Goal: Communication & Community: Answer question/provide support

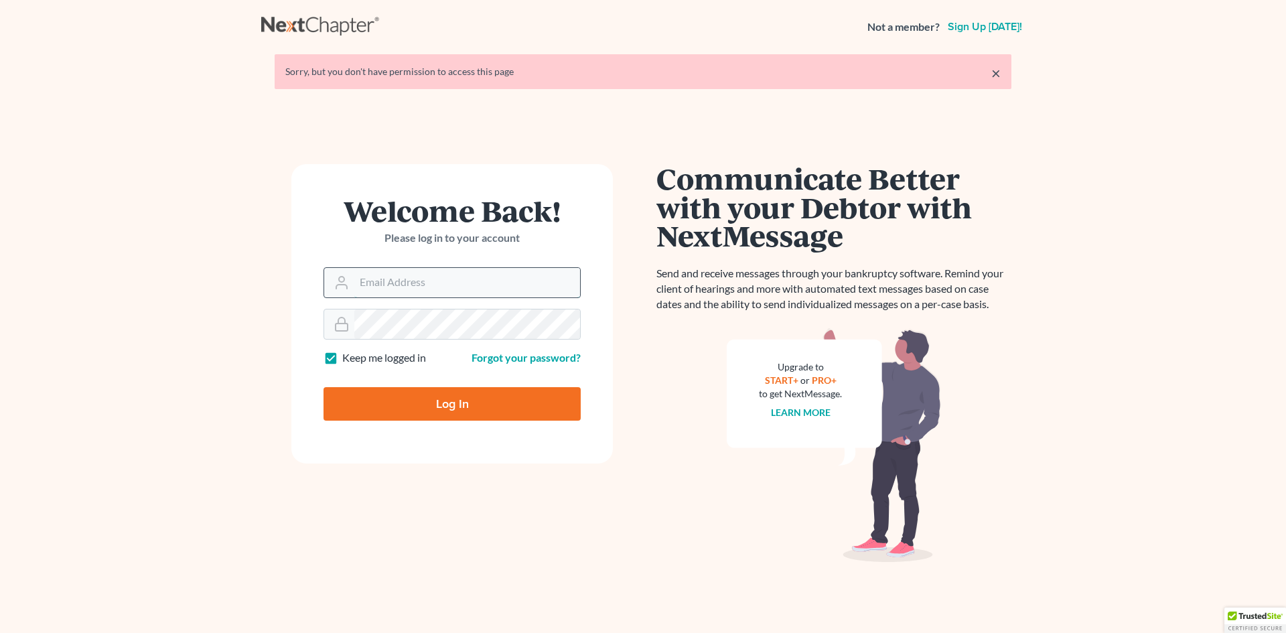
click at [368, 289] on input "Email Address" at bounding box center [467, 282] width 226 height 29
type input "[EMAIL_ADDRESS][DOMAIN_NAME]"
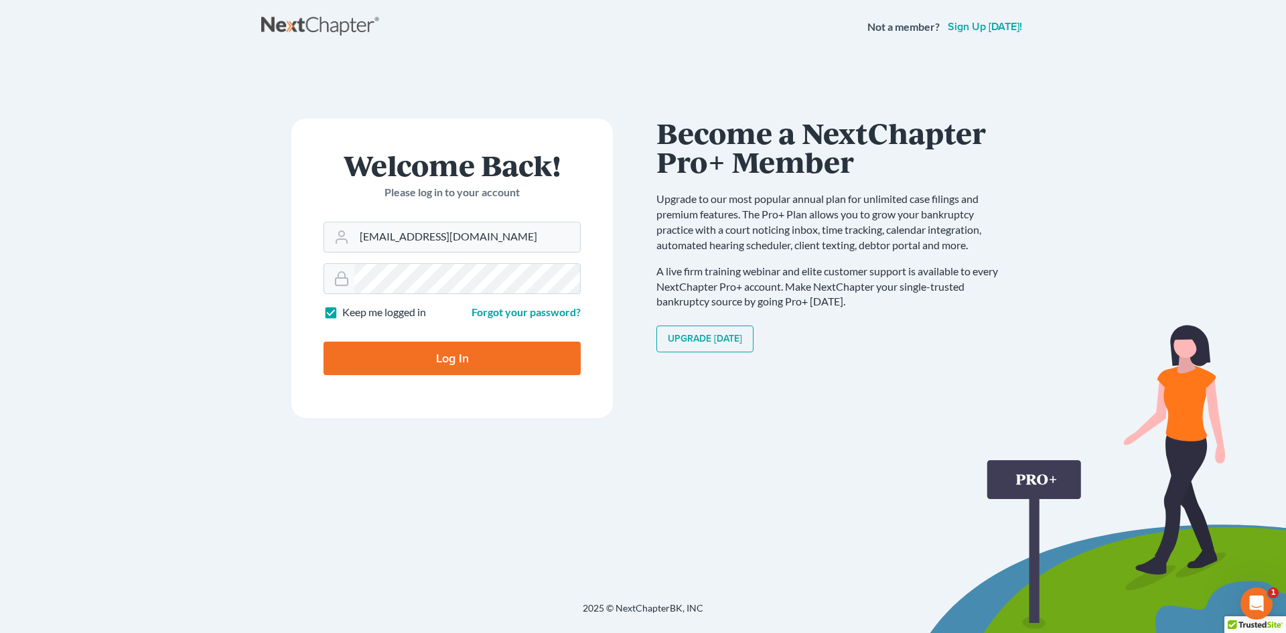
click at [453, 360] on input "Log In" at bounding box center [452, 358] width 257 height 33
type input "Thinking..."
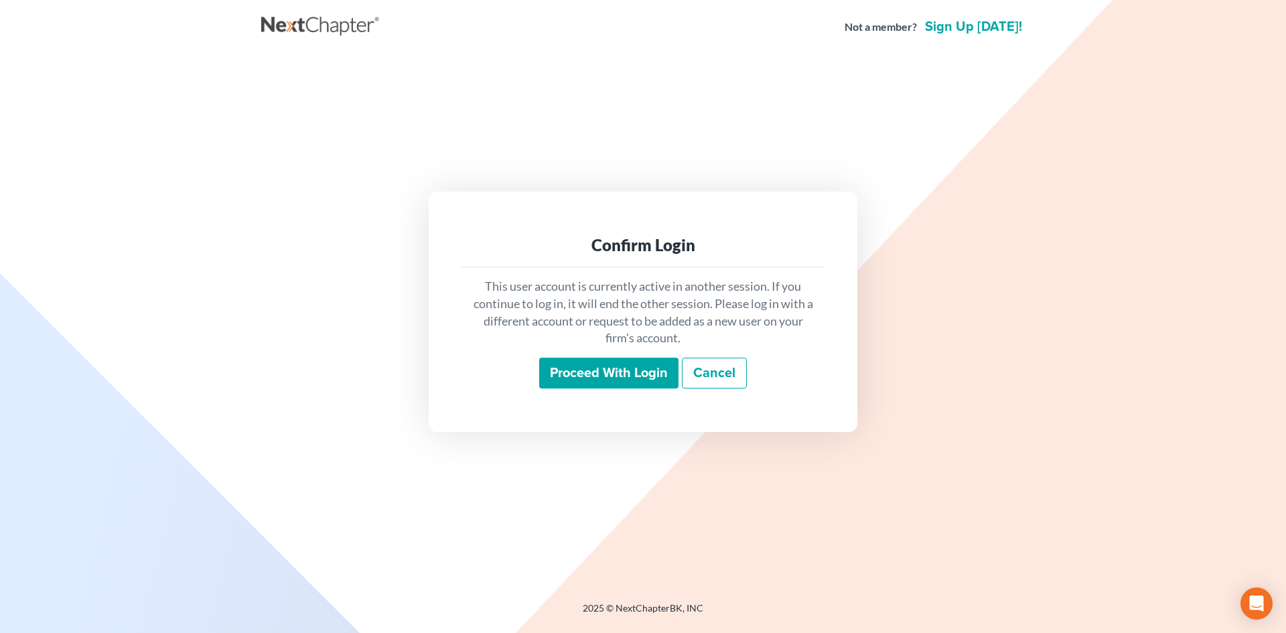
click at [611, 376] on input "Proceed with login" at bounding box center [608, 373] width 139 height 31
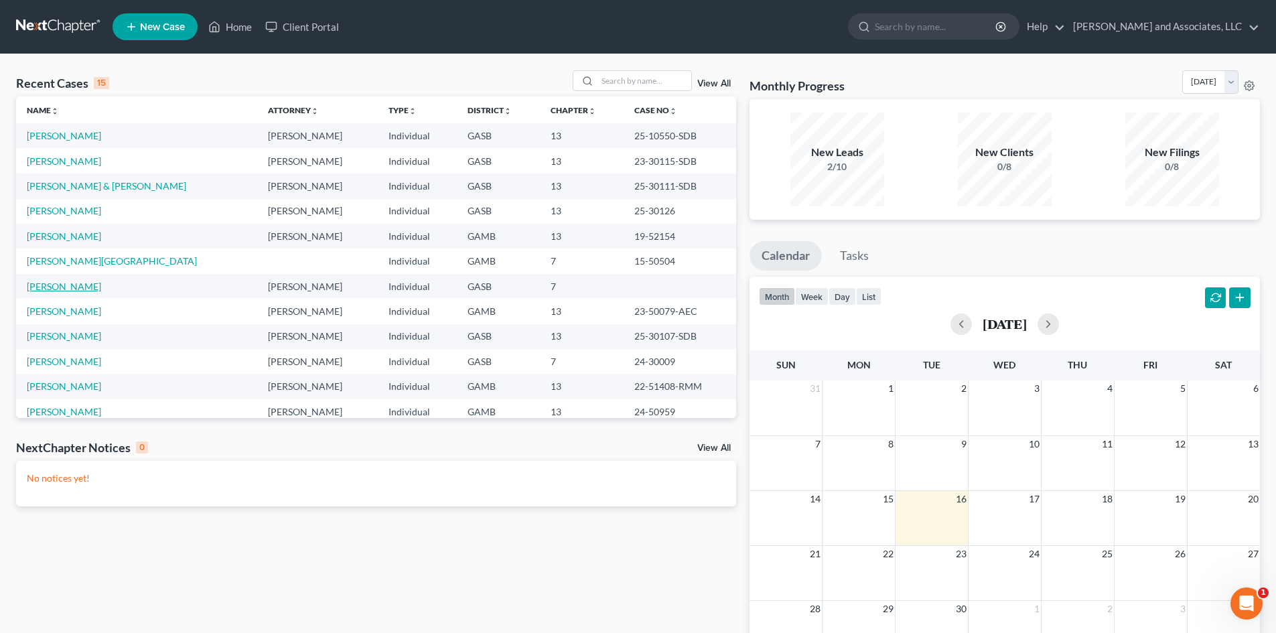
click at [81, 287] on link "[PERSON_NAME]" at bounding box center [64, 286] width 74 height 11
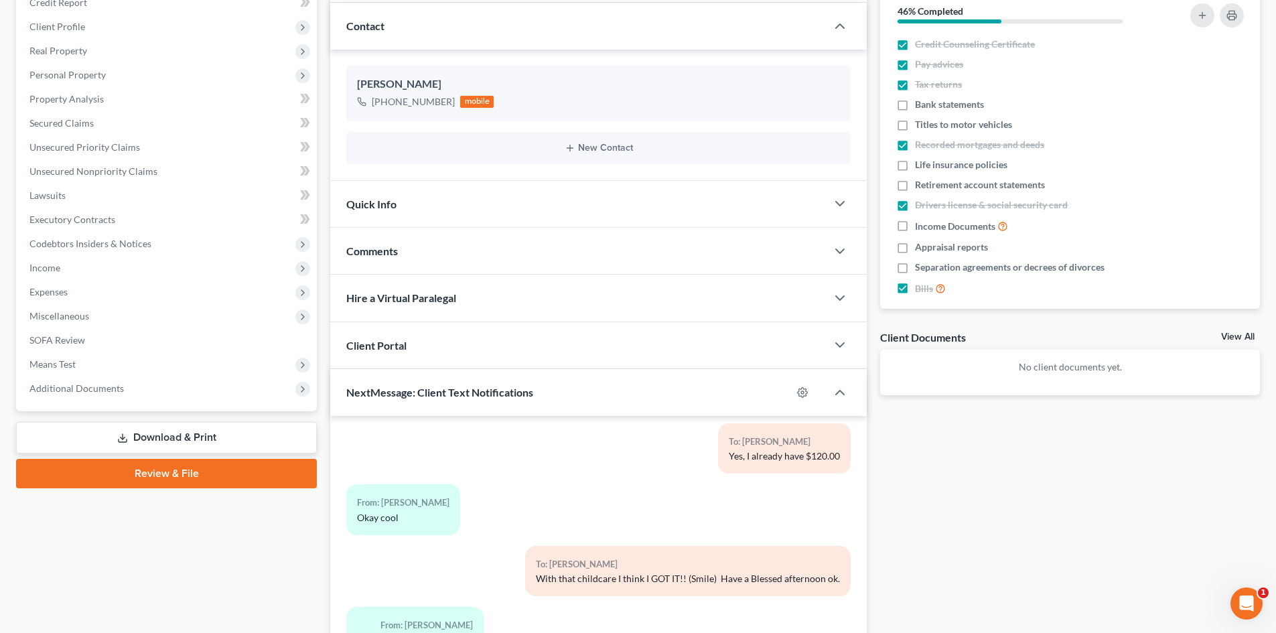
scroll to position [169, 0]
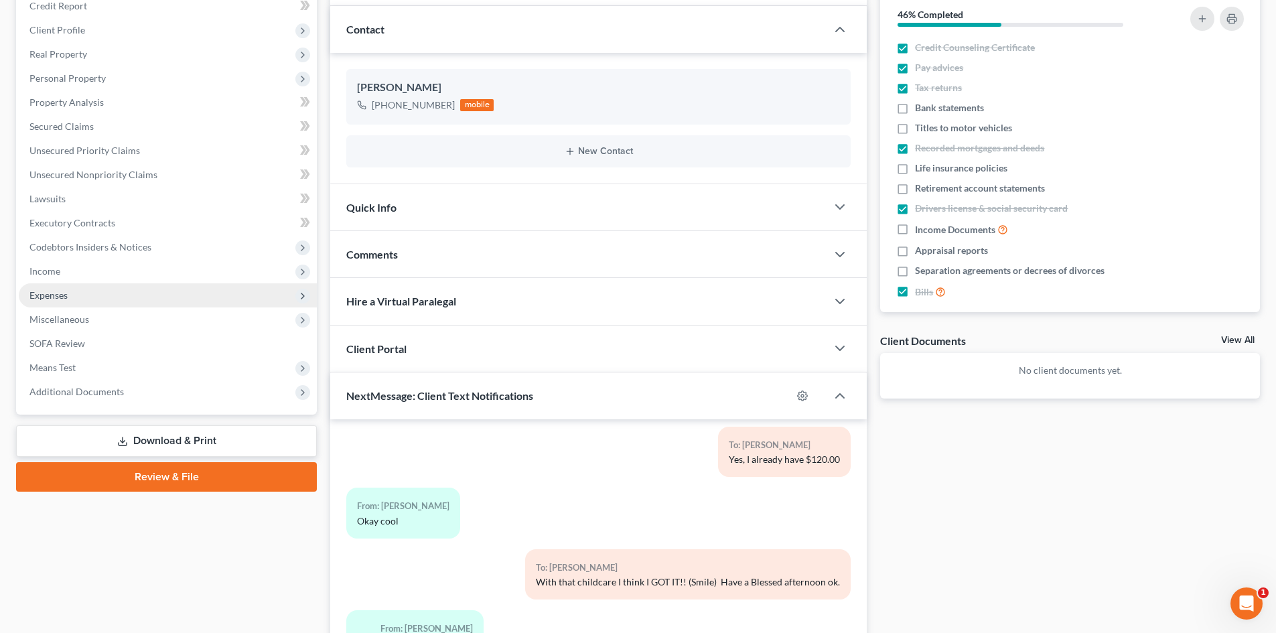
click at [60, 297] on span "Expenses" at bounding box center [48, 294] width 38 height 11
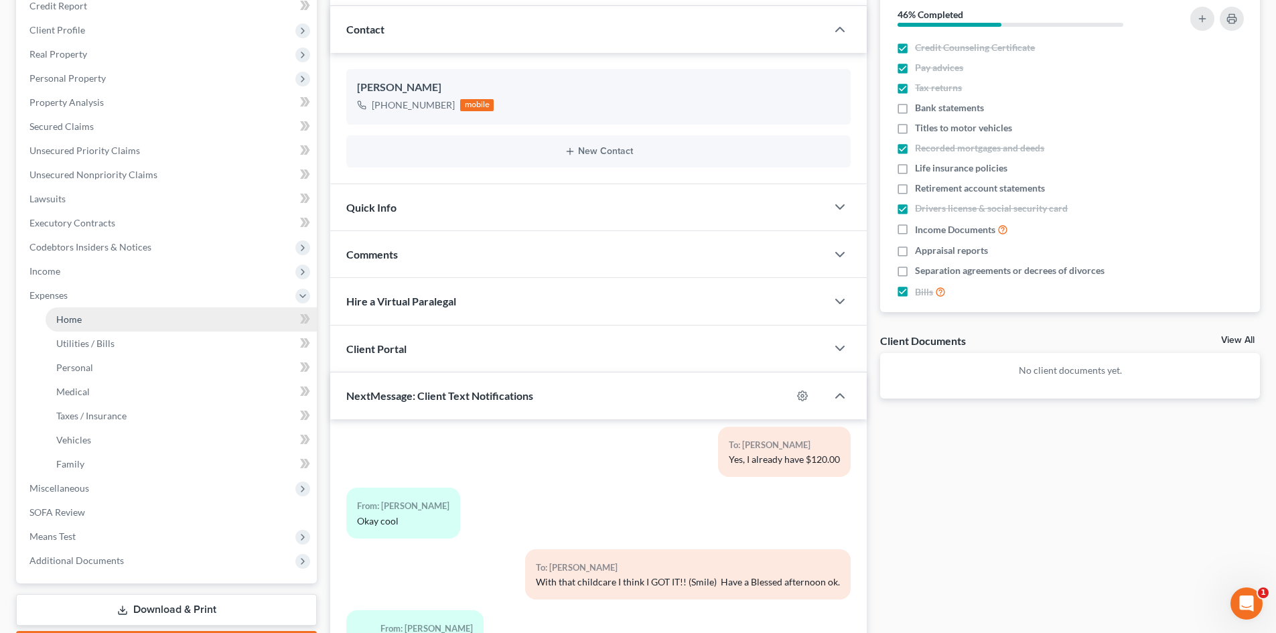
click at [73, 319] on span "Home" at bounding box center [68, 318] width 25 height 11
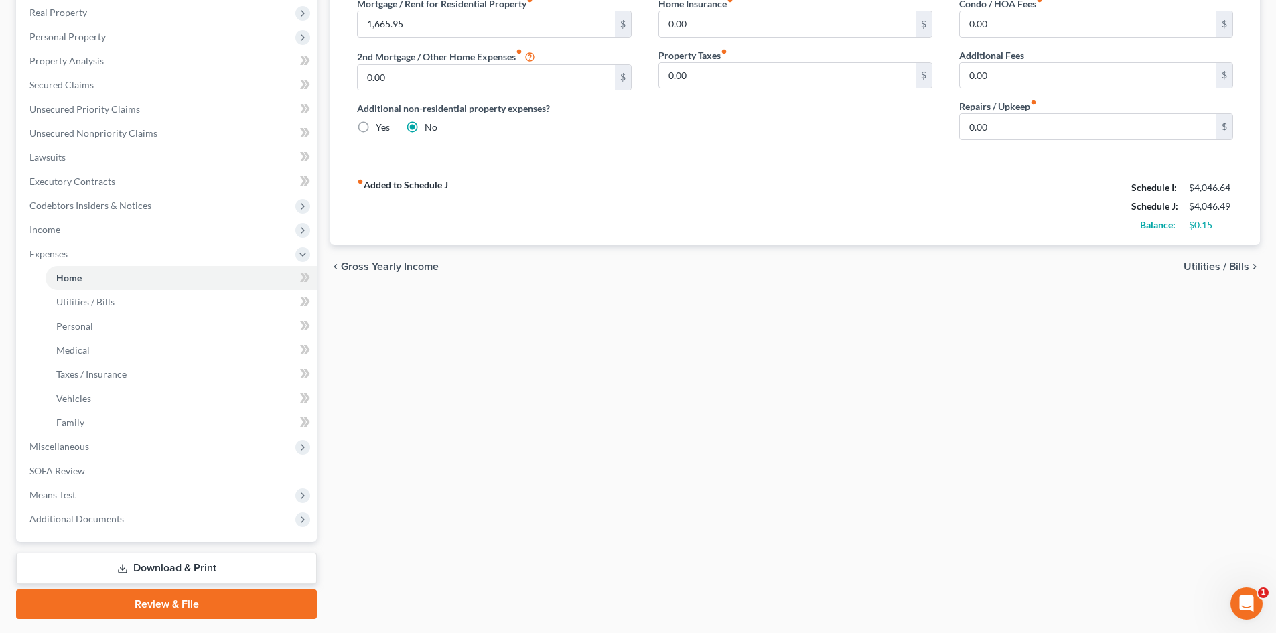
scroll to position [248, 0]
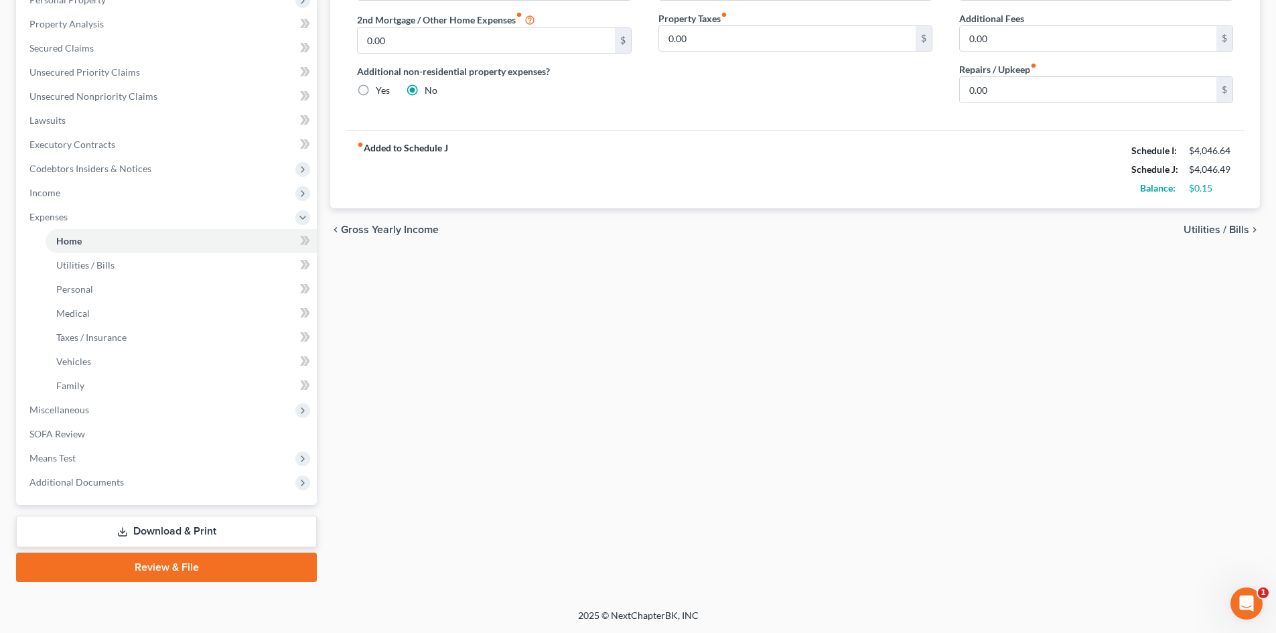
drag, startPoint x: 1284, startPoint y: 409, endPoint x: 2, endPoint y: 15, distance: 1341.2
click at [202, 526] on link "Download & Print" at bounding box center [166, 531] width 301 height 31
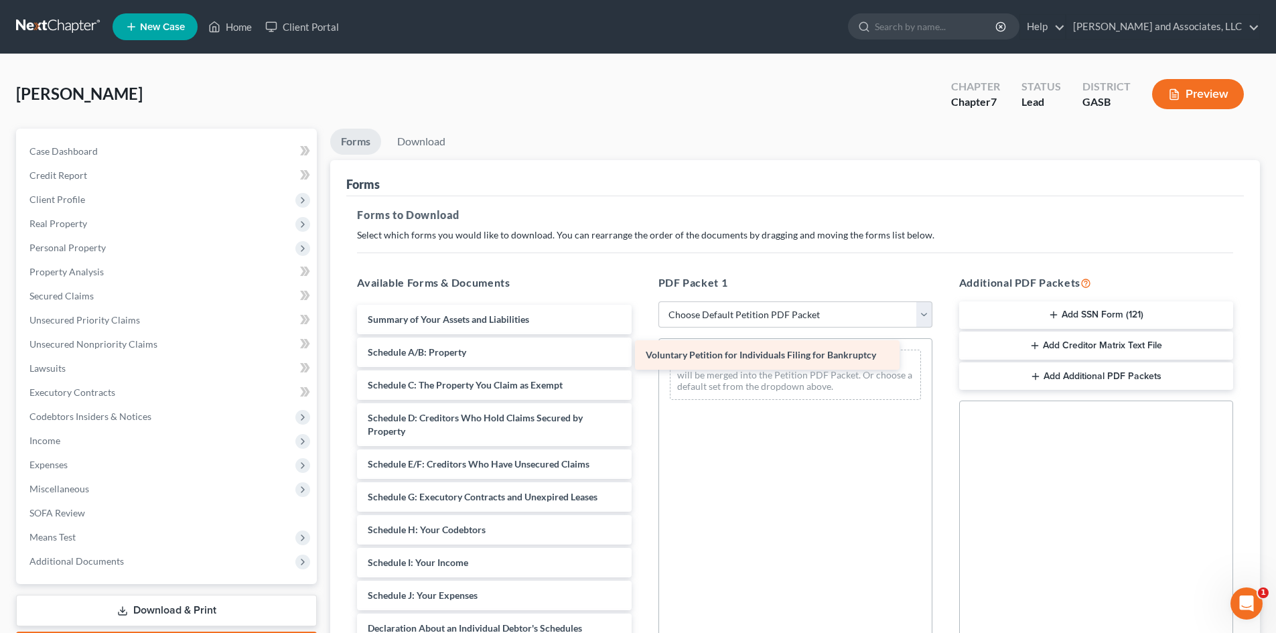
drag, startPoint x: 580, startPoint y: 317, endPoint x: 858, endPoint y: 353, distance: 280.2
click at [642, 353] on div "Voluntary Petition for Individuals Filing for Bankruptcy Voluntary Petition for…" at bounding box center [493, 609] width 295 height 608
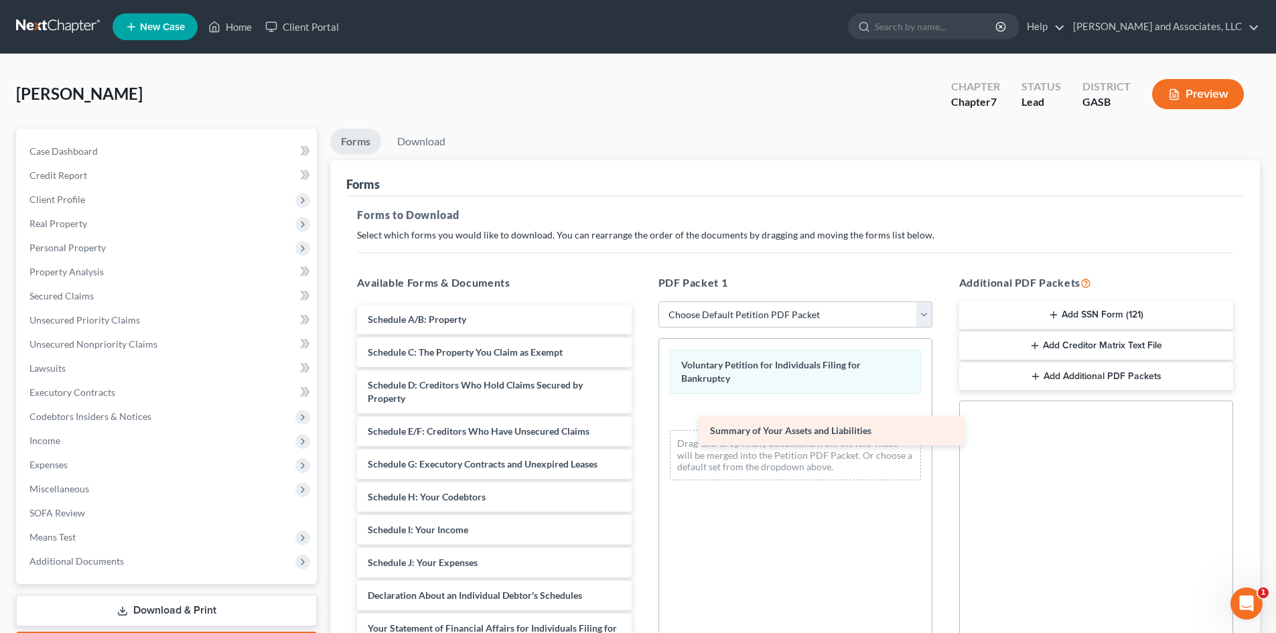
drag, startPoint x: 517, startPoint y: 322, endPoint x: 842, endPoint y: 423, distance: 340.4
click at [642, 425] on div "Summary of Your Assets and Liabilities Summary of Your Assets and Liabilities S…" at bounding box center [493, 592] width 295 height 575
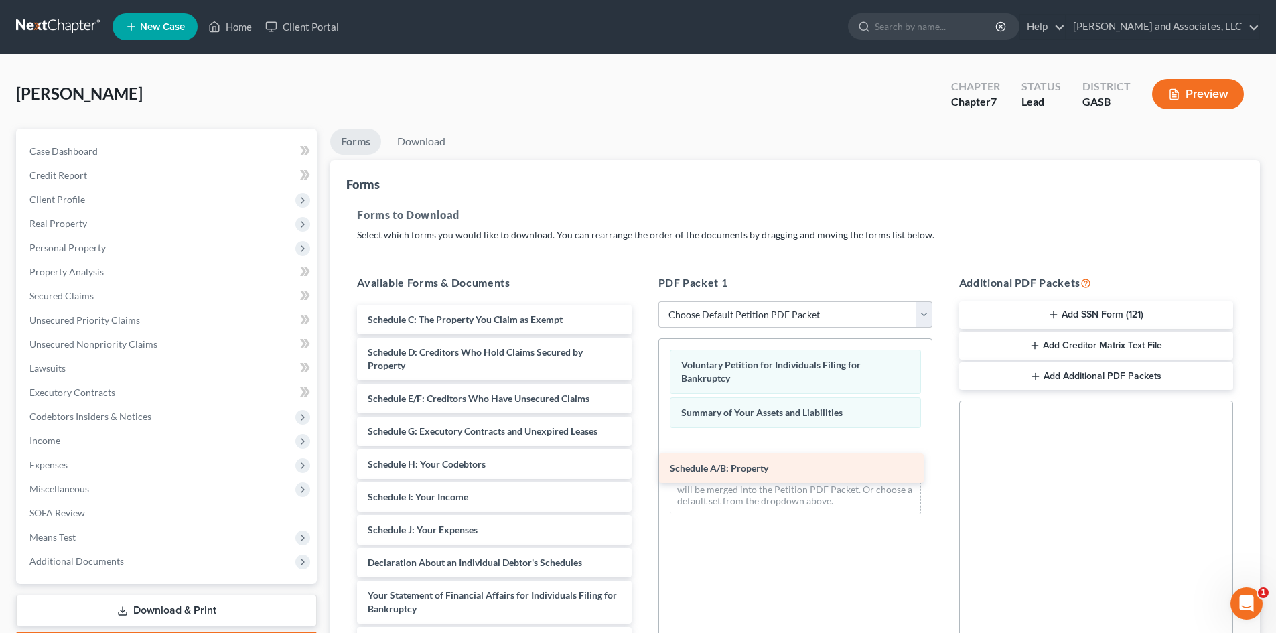
drag, startPoint x: 547, startPoint y: 317, endPoint x: 853, endPoint y: 457, distance: 336.3
click at [642, 458] on div "Schedule A/B: Property Schedule A/B: Property Schedule C: The Property You Clai…" at bounding box center [493, 576] width 295 height 543
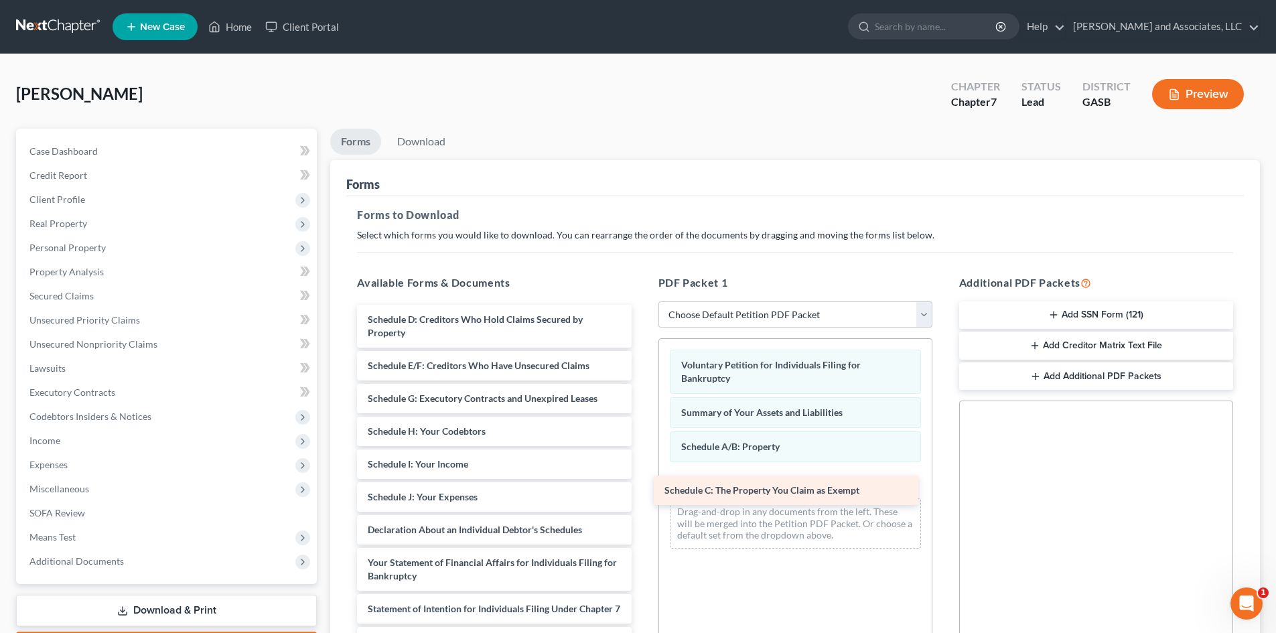
drag, startPoint x: 577, startPoint y: 317, endPoint x: 878, endPoint y: 484, distance: 343.9
click at [642, 484] on div "Schedule C: The Property You Claim as Exempt Schedule C: The Property You Claim…" at bounding box center [493, 560] width 295 height 510
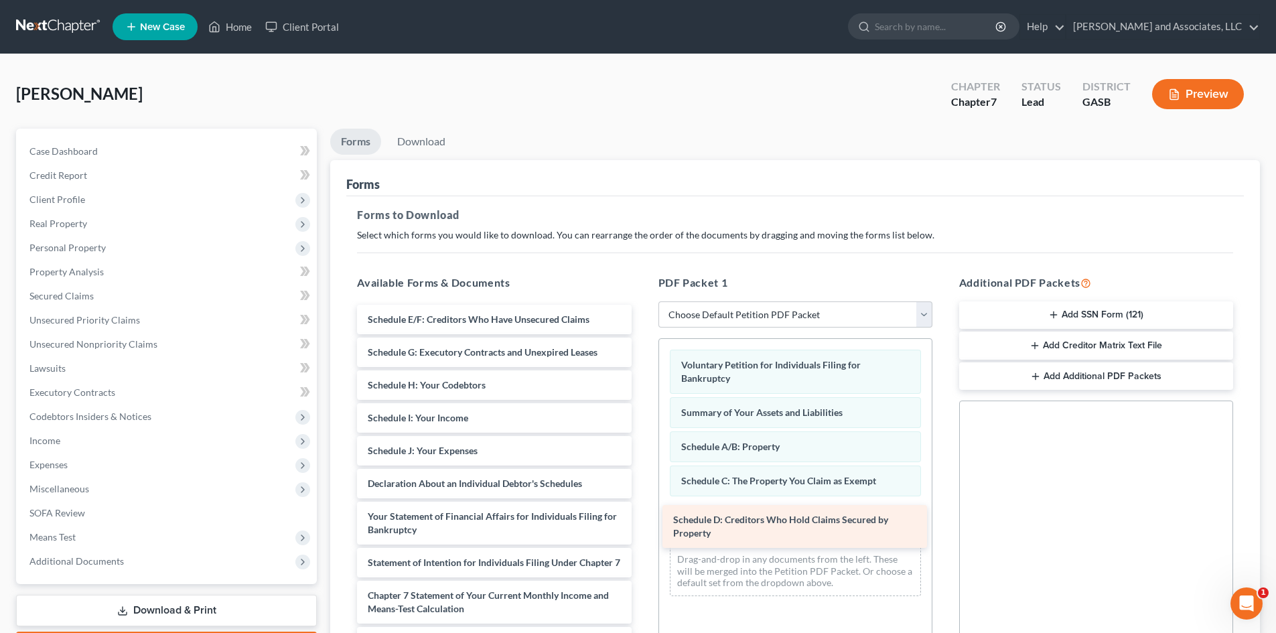
drag, startPoint x: 568, startPoint y: 324, endPoint x: 874, endPoint y: 522, distance: 365.1
click at [642, 522] on div "Schedule D: Creditors Who Hold Claims Secured by Property Schedule D: Creditors…" at bounding box center [493, 537] width 295 height 464
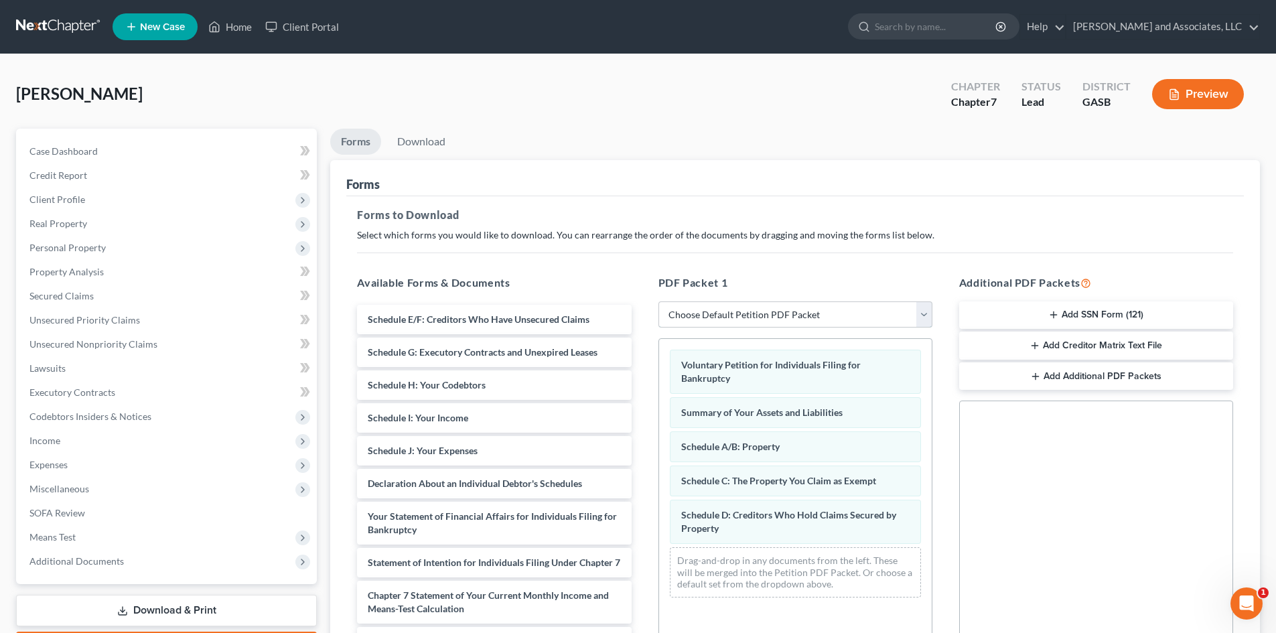
click at [925, 317] on select "Choose Default Petition PDF Packet Complete Bankruptcy Petition (all forms and …" at bounding box center [795, 314] width 274 height 27
select select "0"
click at [658, 301] on select "Choose Default Petition PDF Packet Complete Bankruptcy Petition (all forms and …" at bounding box center [795, 314] width 274 height 27
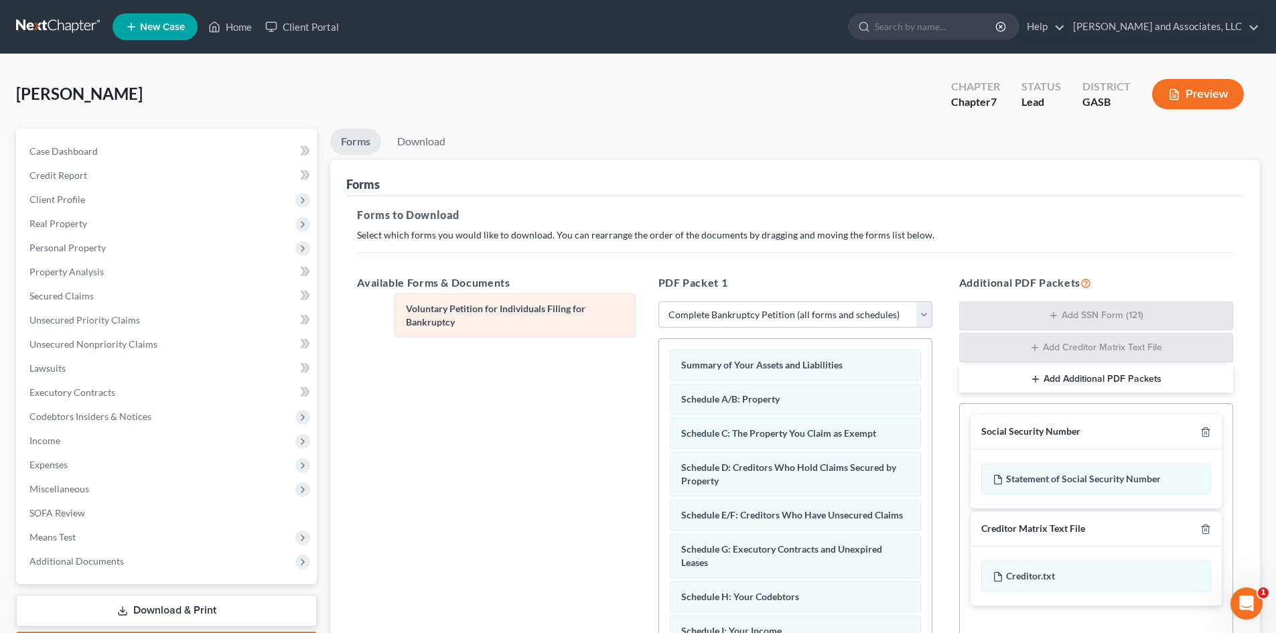
drag, startPoint x: 679, startPoint y: 361, endPoint x: 393, endPoint y: 303, distance: 291.9
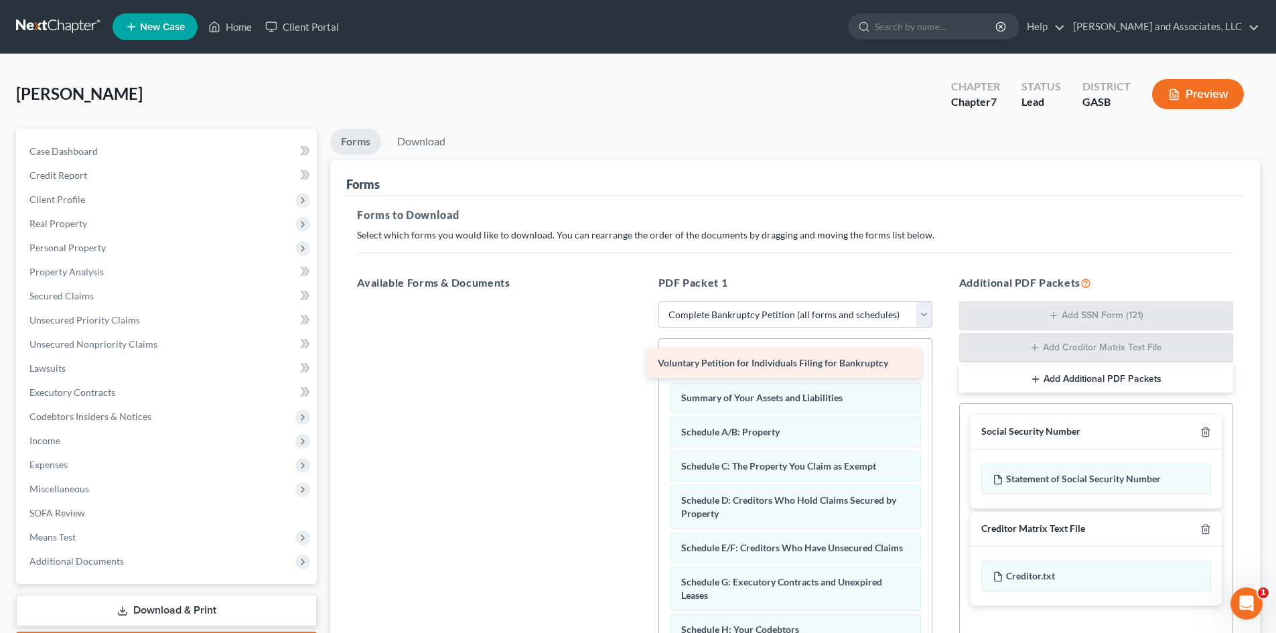
drag, startPoint x: 518, startPoint y: 314, endPoint x: 808, endPoint y: 359, distance: 293.5
click at [642, 301] on div "Voluntary Petition for Individuals Filing for Bankruptcy Voluntary Petition for…" at bounding box center [493, 301] width 295 height 0
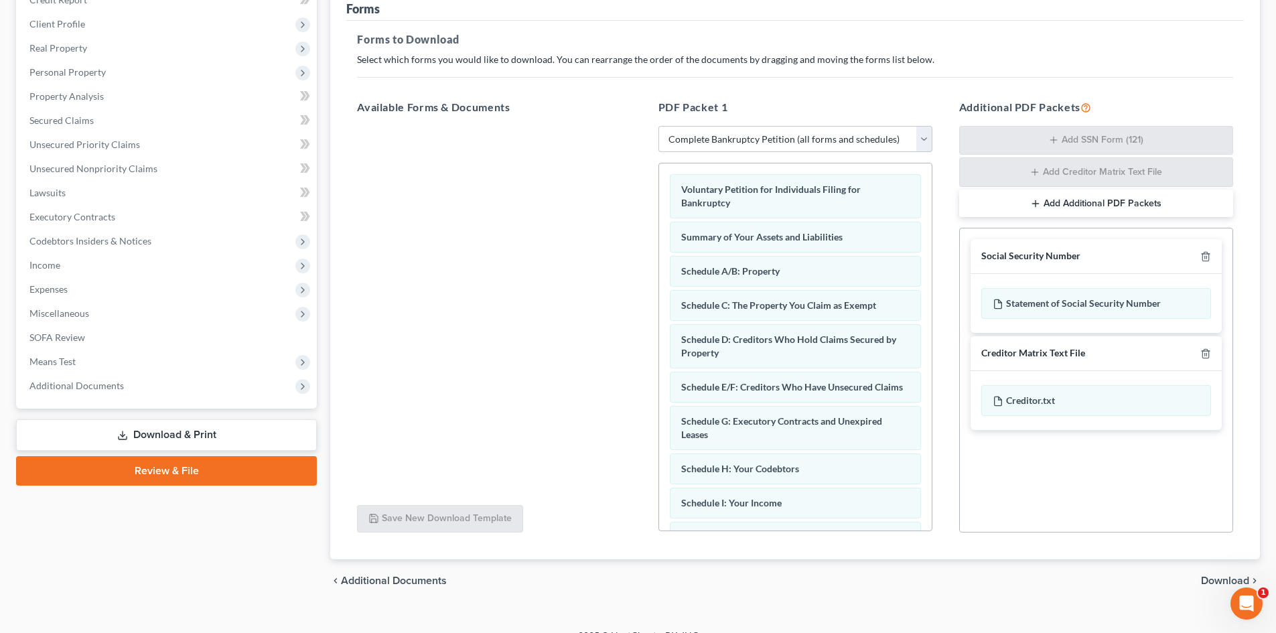
scroll to position [196, 0]
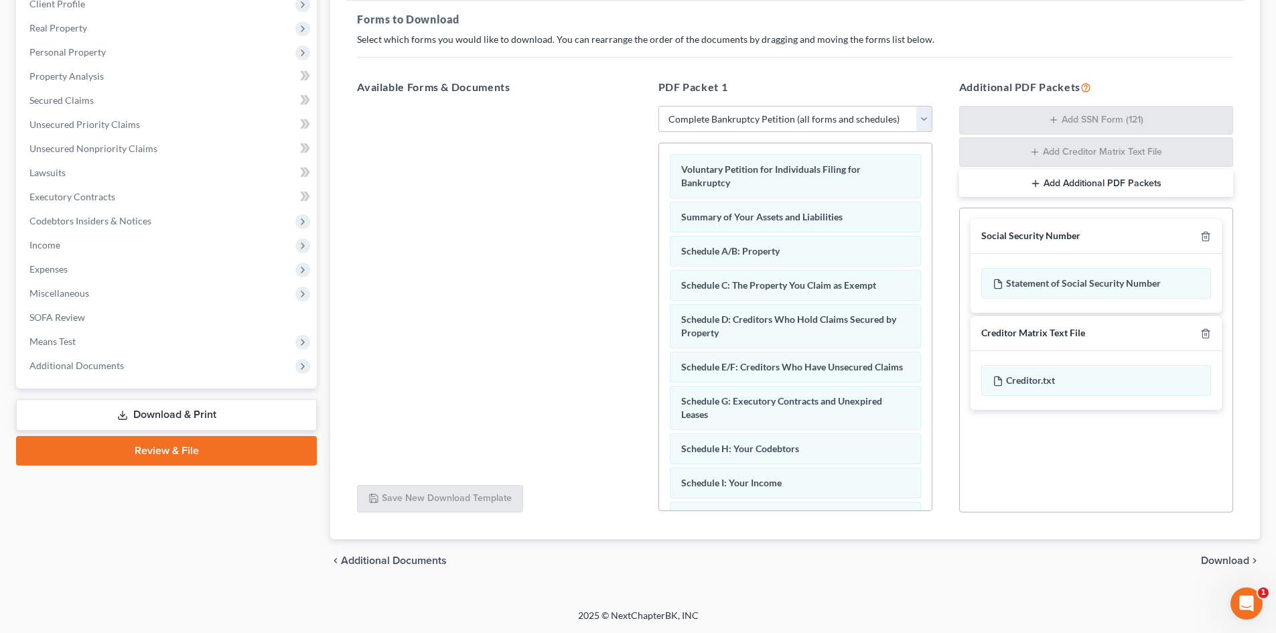
drag, startPoint x: 932, startPoint y: 305, endPoint x: 929, endPoint y: 315, distance: 10.4
click at [929, 315] on div "Voluntary Petition for Individuals Filing for Bankruptcy Summary of Your Assets…" at bounding box center [795, 327] width 274 height 368
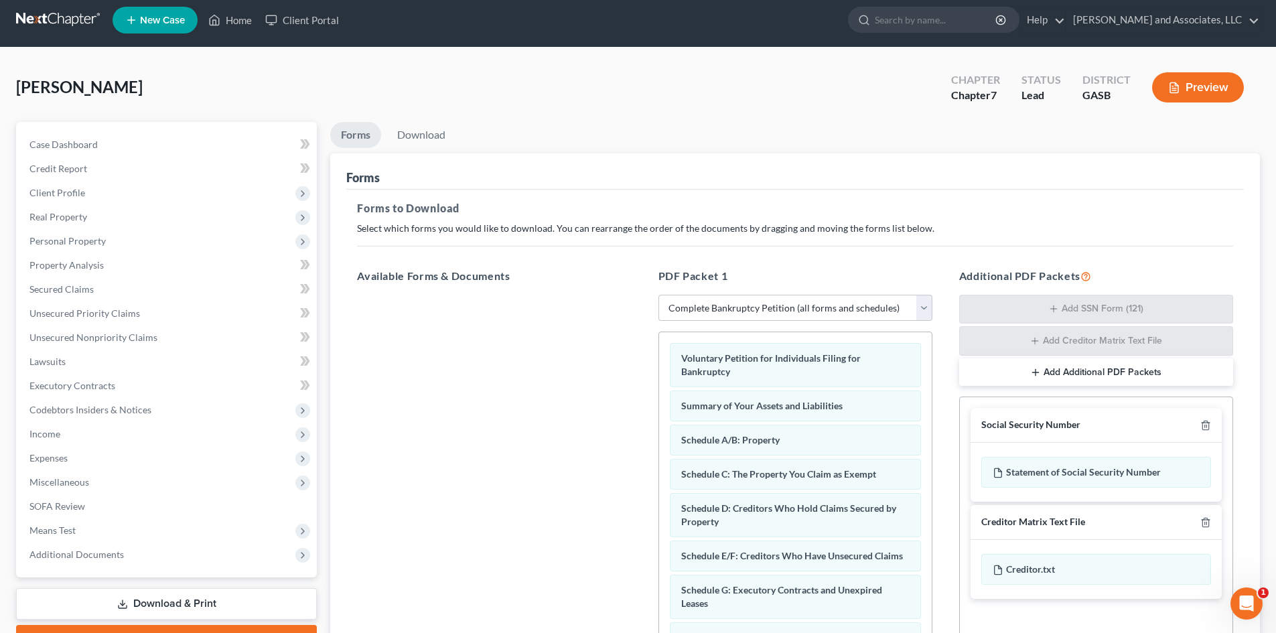
scroll to position [0, 0]
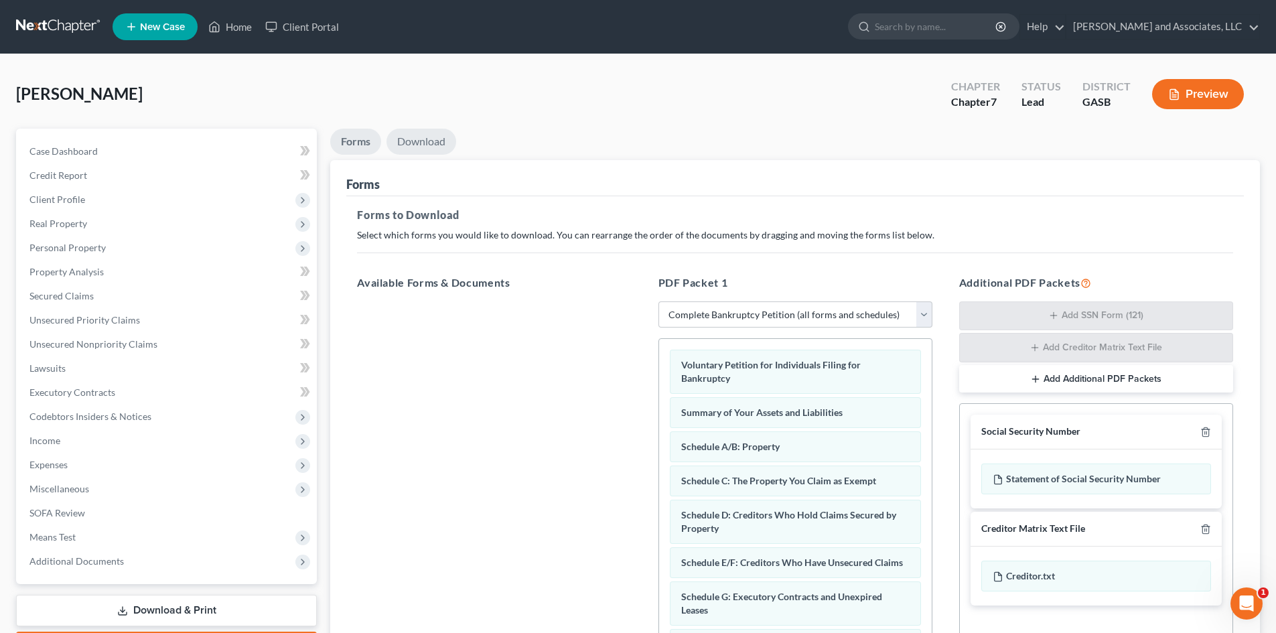
click at [433, 141] on link "Download" at bounding box center [421, 142] width 70 height 26
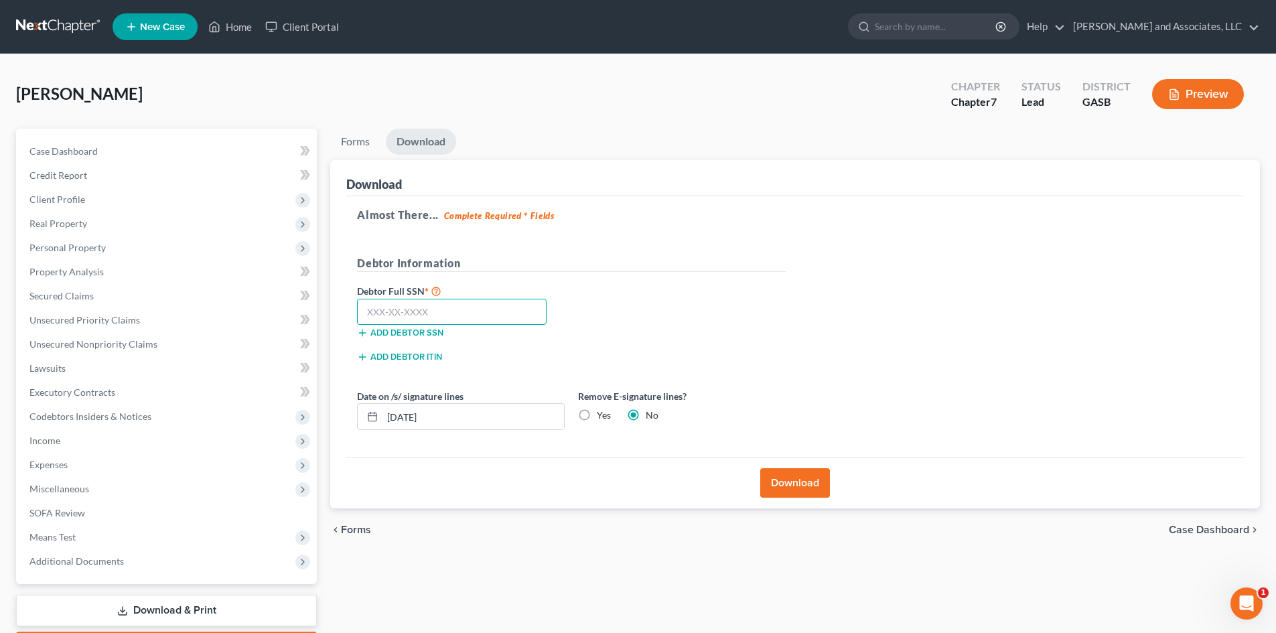
click at [380, 308] on input "text" at bounding box center [452, 312] width 190 height 27
type input "474-27-2504"
click at [412, 415] on input "[DATE]" at bounding box center [473, 416] width 182 height 25
type input "[DATE]"
click at [794, 484] on button "Download" at bounding box center [795, 482] width 70 height 29
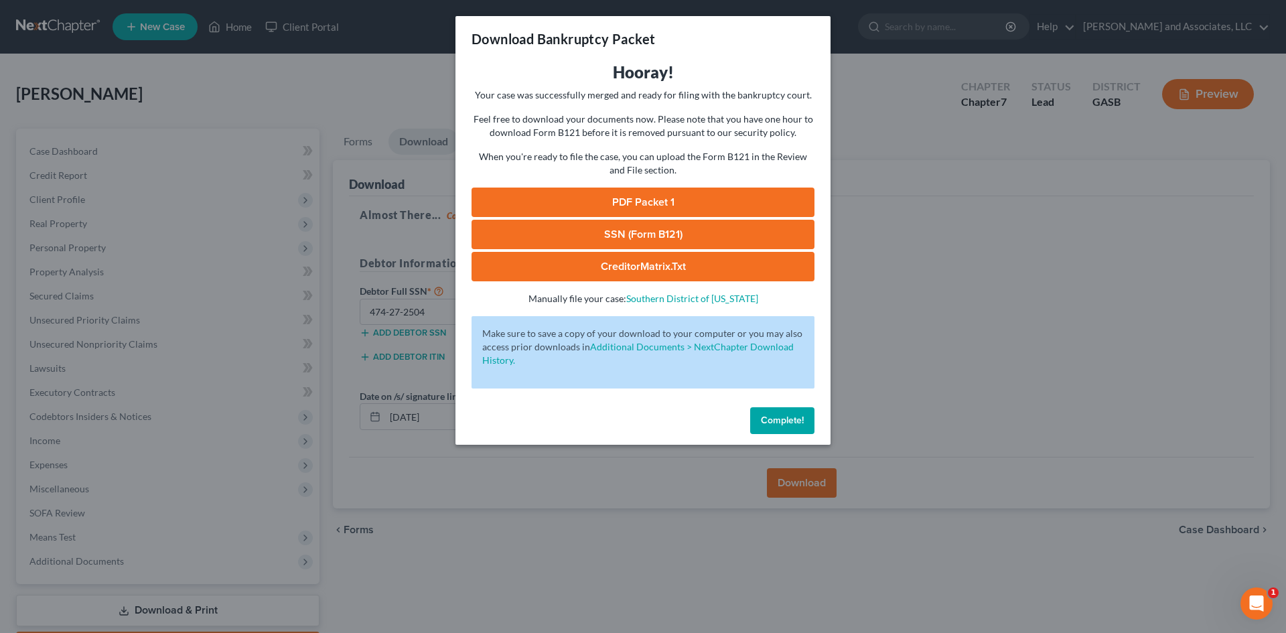
click at [654, 198] on link "PDF Packet 1" at bounding box center [643, 202] width 343 height 29
click at [671, 262] on link "CreditorMatrix.txt" at bounding box center [643, 266] width 343 height 29
click at [794, 418] on span "Complete!" at bounding box center [782, 420] width 43 height 11
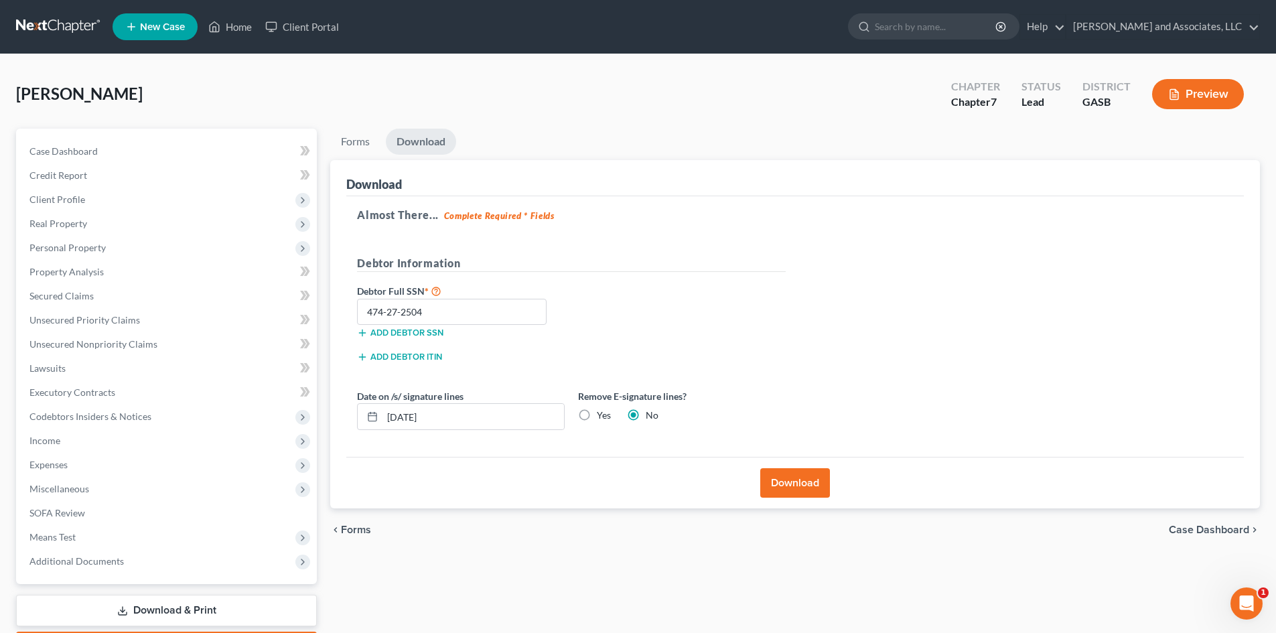
click at [802, 484] on button "Download" at bounding box center [795, 482] width 70 height 29
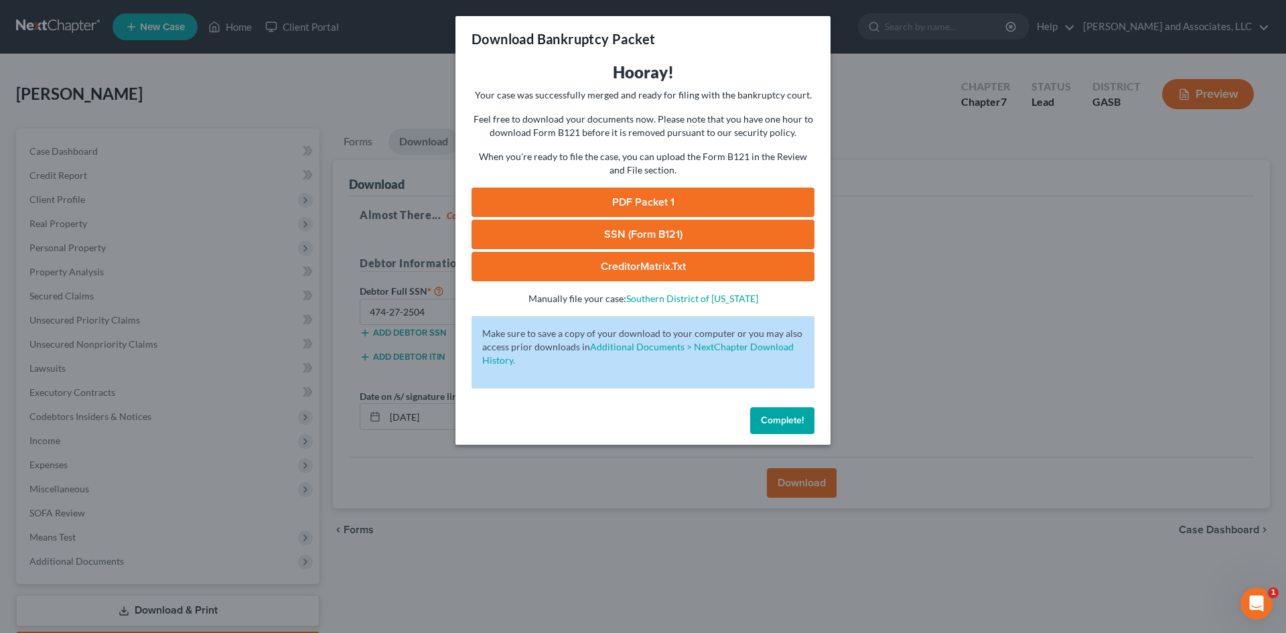
drag, startPoint x: 663, startPoint y: 269, endPoint x: 601, endPoint y: 263, distance: 62.6
click at [601, 263] on link "CreditorMatrix.txt" at bounding box center [643, 266] width 343 height 29
click at [664, 259] on link "CreditorMatrix.txt" at bounding box center [643, 266] width 343 height 29
click at [661, 237] on link "SSN (Form B121)" at bounding box center [643, 234] width 343 height 29
click at [667, 263] on link "CreditorMatrix.txt" at bounding box center [643, 266] width 343 height 29
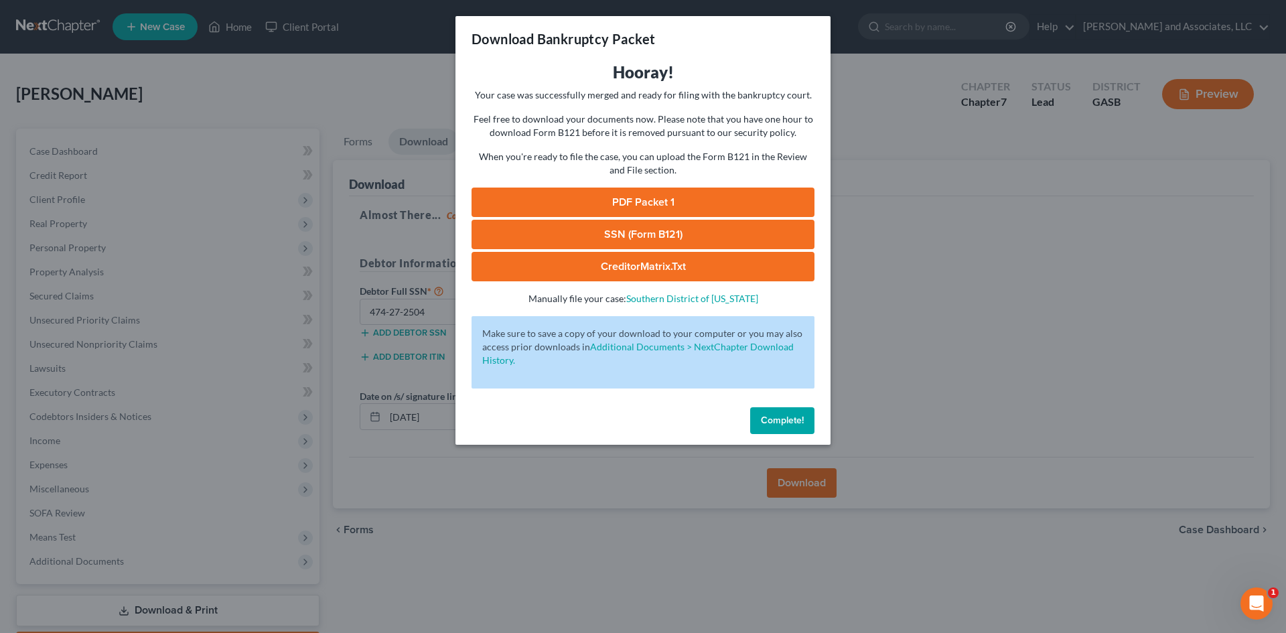
click at [788, 418] on span "Complete!" at bounding box center [782, 420] width 43 height 11
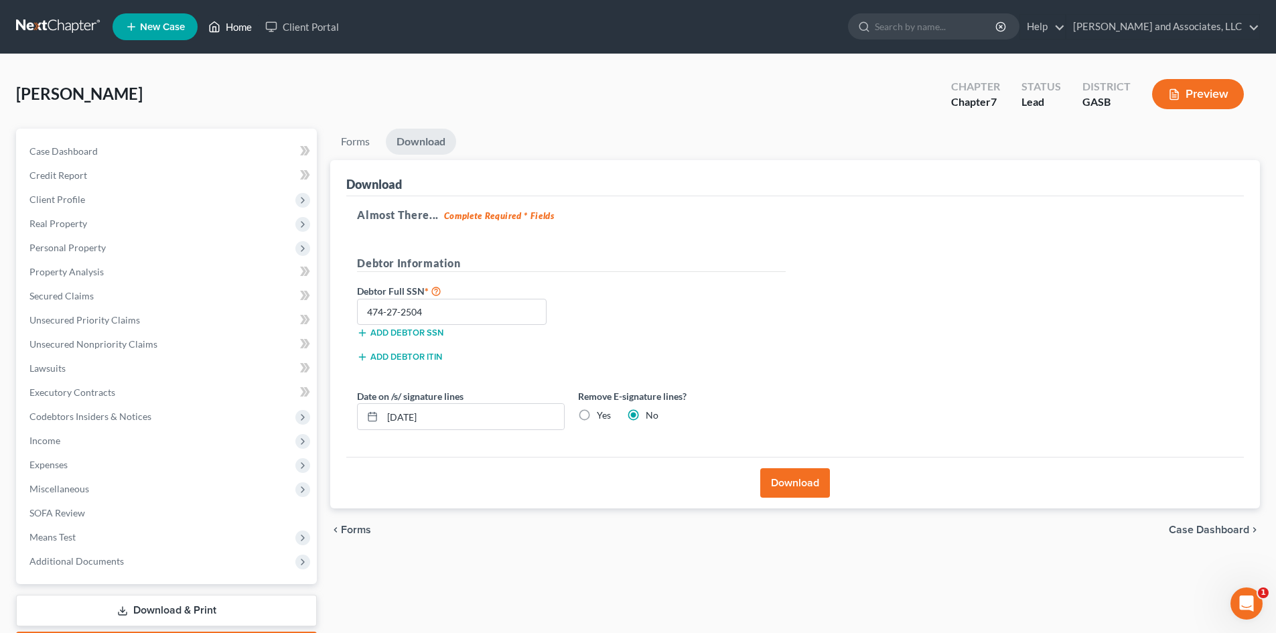
click at [238, 30] on link "Home" at bounding box center [230, 27] width 57 height 24
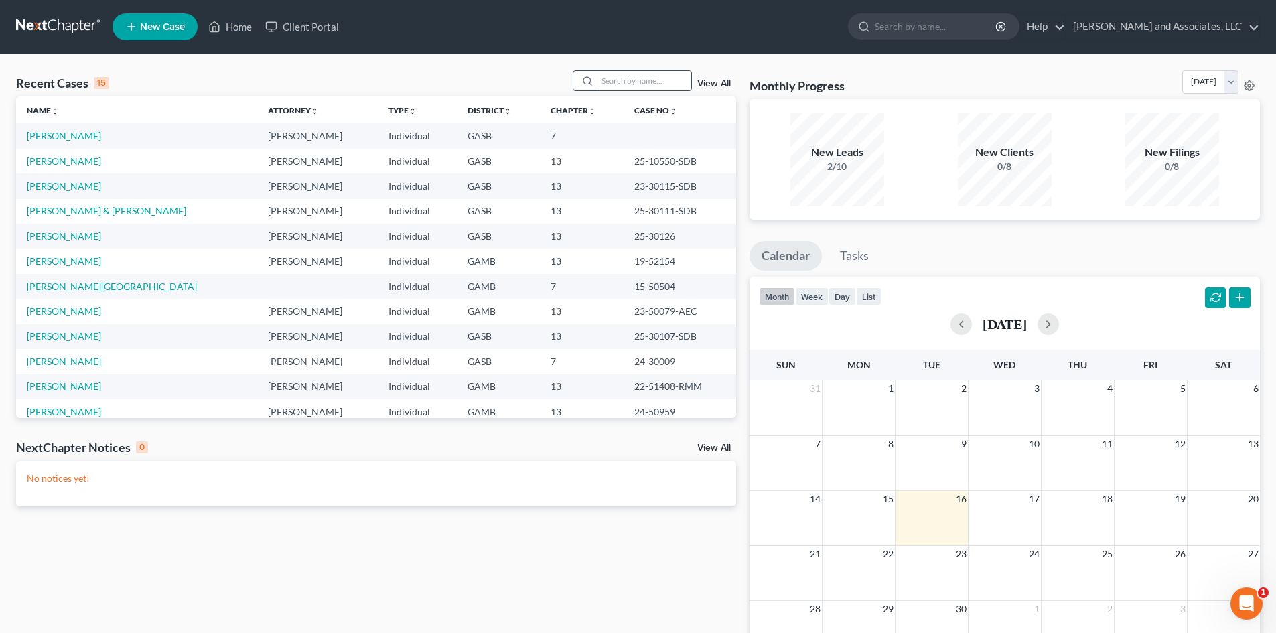
click at [620, 80] on input "search" at bounding box center [644, 80] width 94 height 19
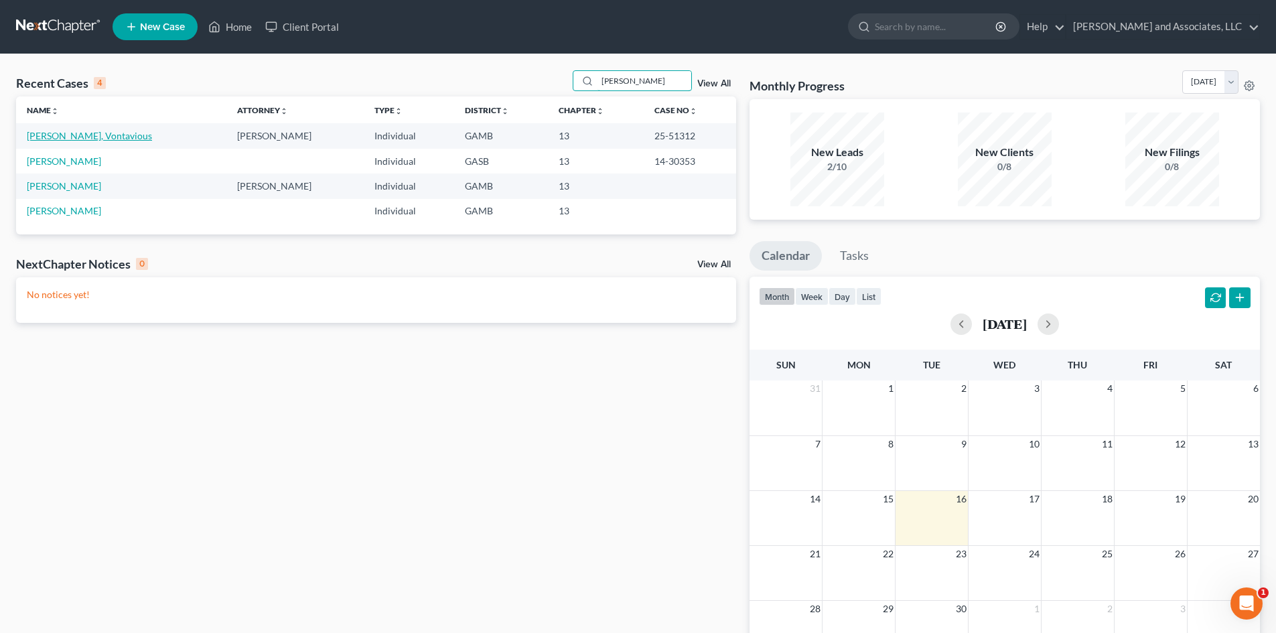
type input "[PERSON_NAME]"
click at [89, 137] on link "[PERSON_NAME], Vontavious" at bounding box center [89, 135] width 125 height 11
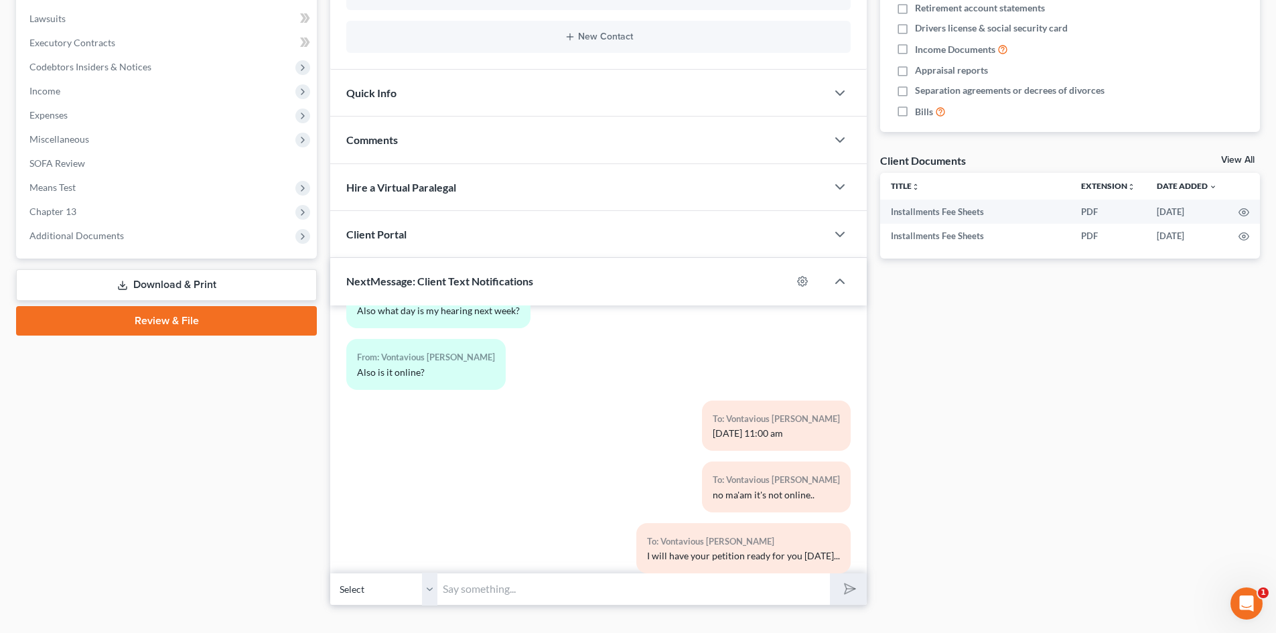
scroll to position [373, 0]
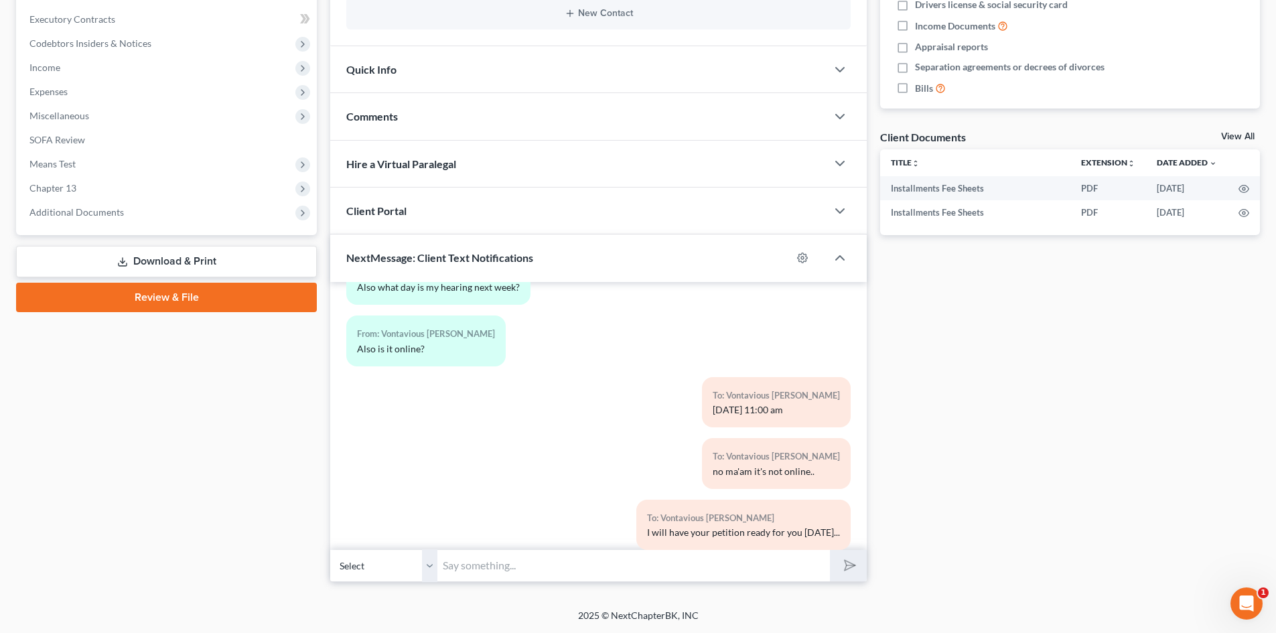
click at [427, 570] on select "Select [PHONE_NUMBER] - Vontavious [PERSON_NAME]" at bounding box center [383, 565] width 107 height 33
click at [330, 549] on select "Select [PHONE_NUMBER] - Vontavious [PERSON_NAME]" at bounding box center [383, 565] width 107 height 33
click at [480, 568] on input "text" at bounding box center [633, 565] width 393 height 33
type input "Vontavious this Rose, just checking to make sure you will be on the ZOOM Meetin…"
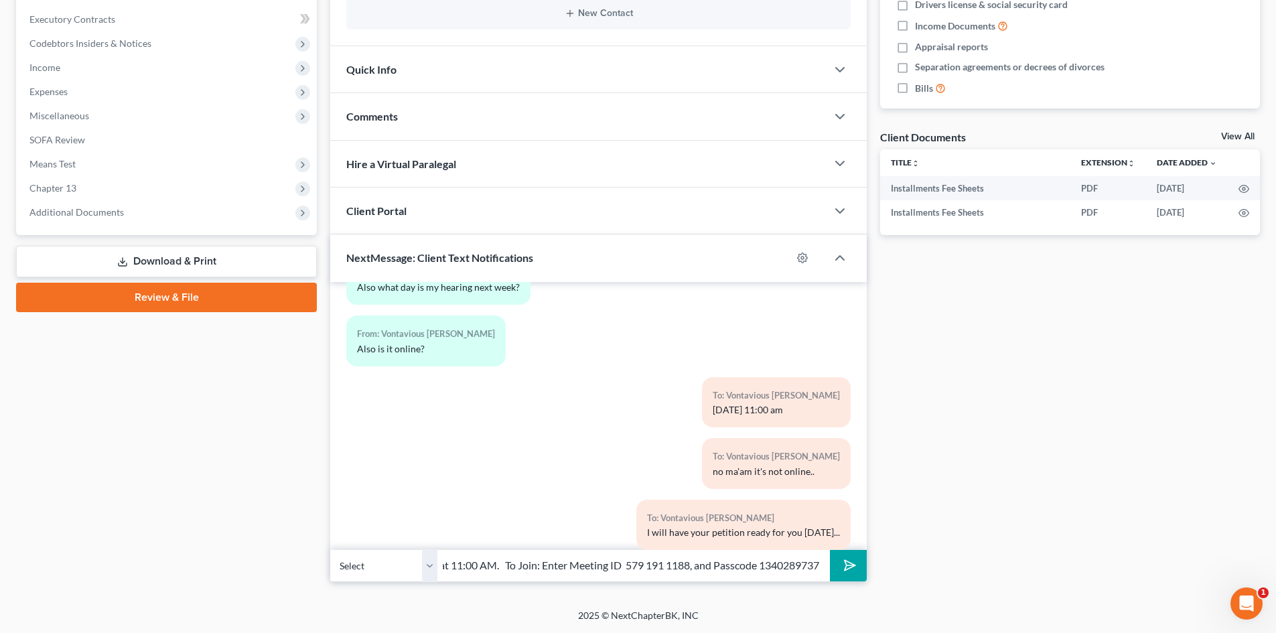
click at [830, 550] on button "submit" at bounding box center [848, 565] width 37 height 31
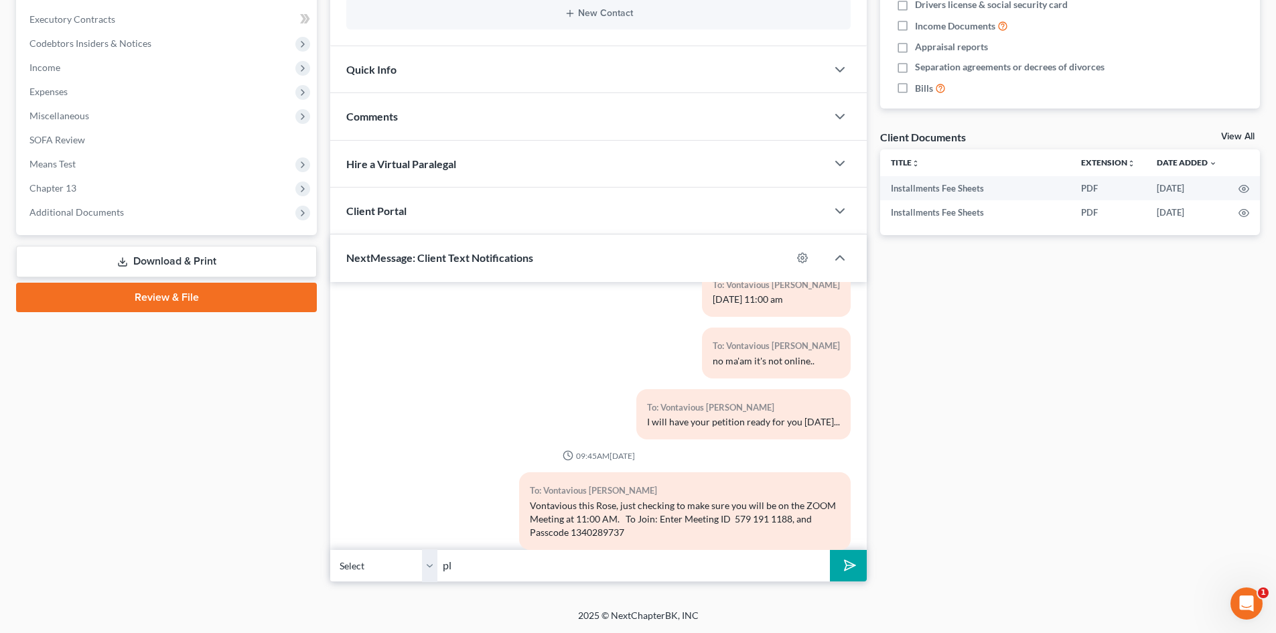
type input "p"
type input "Please go on about 10 minutes prior to the hearing and wait in the waiting room…"
click at [830, 550] on button "submit" at bounding box center [848, 565] width 37 height 31
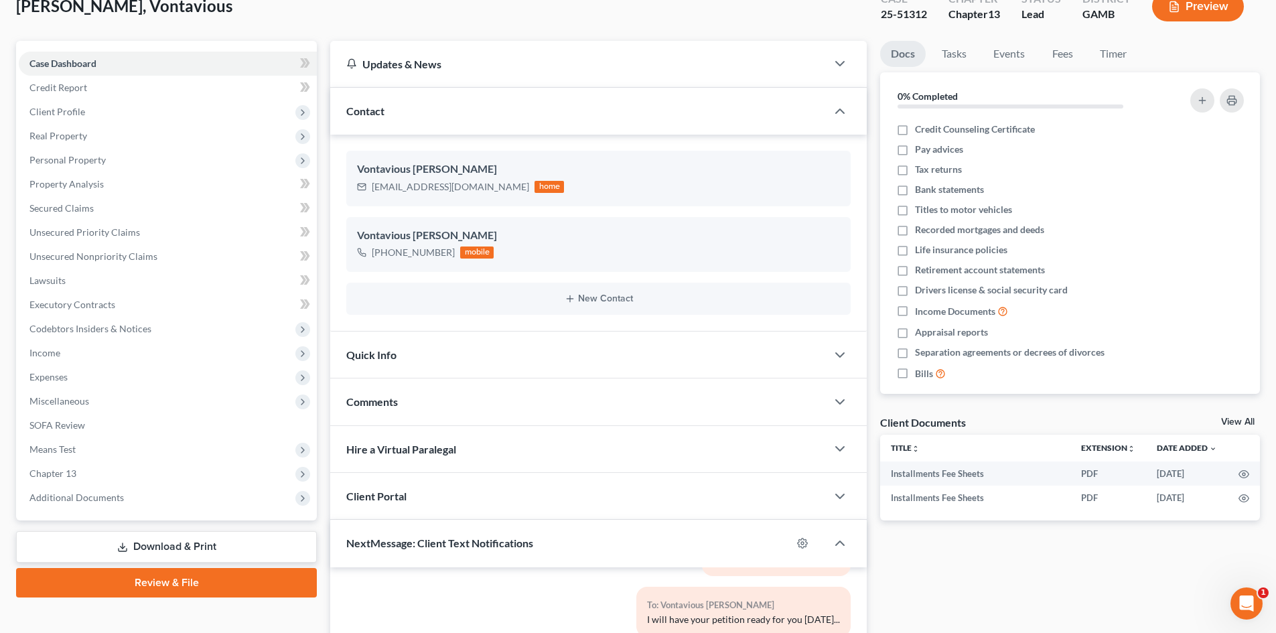
scroll to position [0, 0]
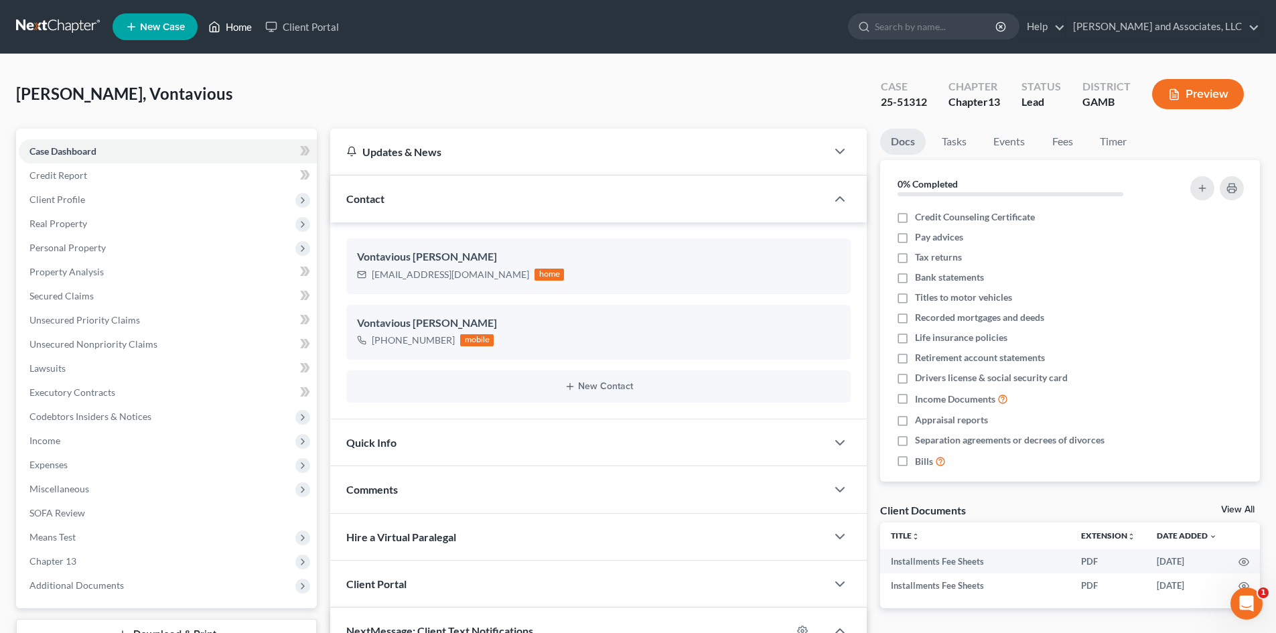
click at [232, 27] on link "Home" at bounding box center [230, 27] width 57 height 24
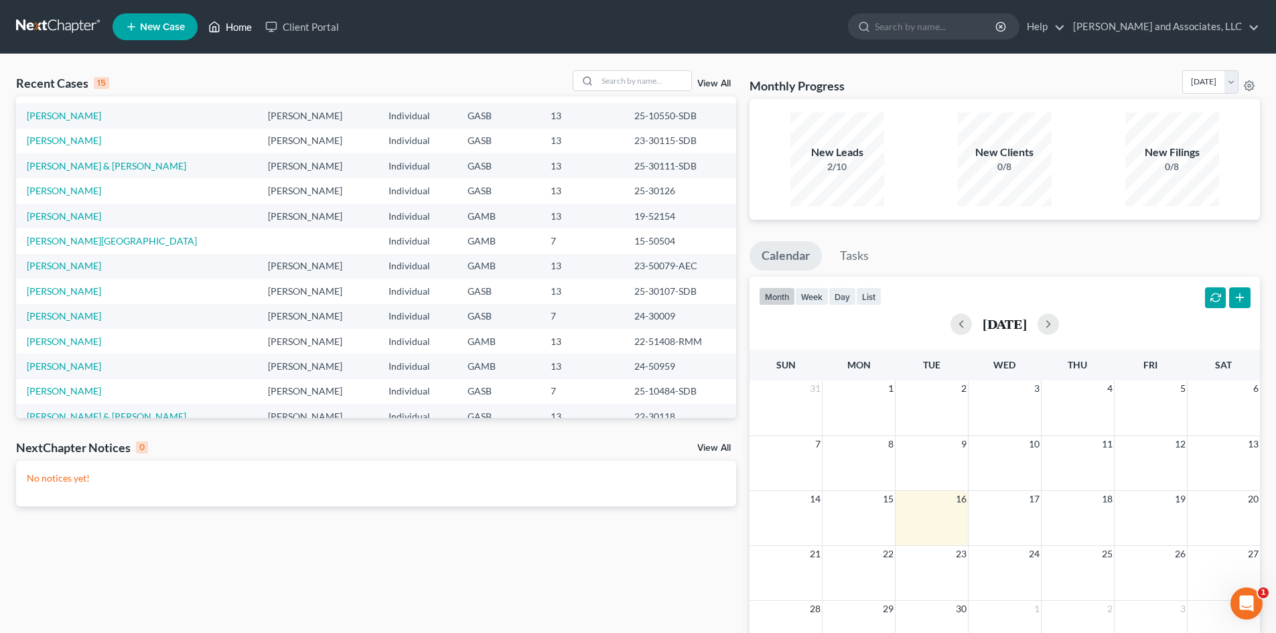
scroll to position [92, 0]
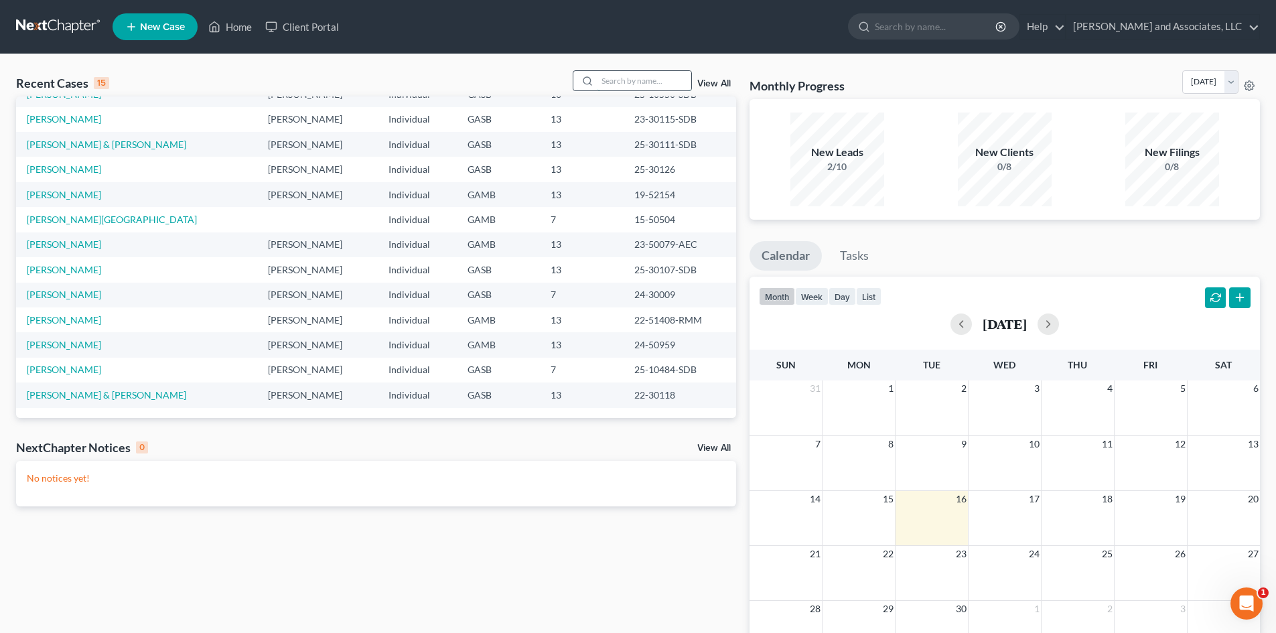
click at [613, 78] on input "search" at bounding box center [644, 80] width 94 height 19
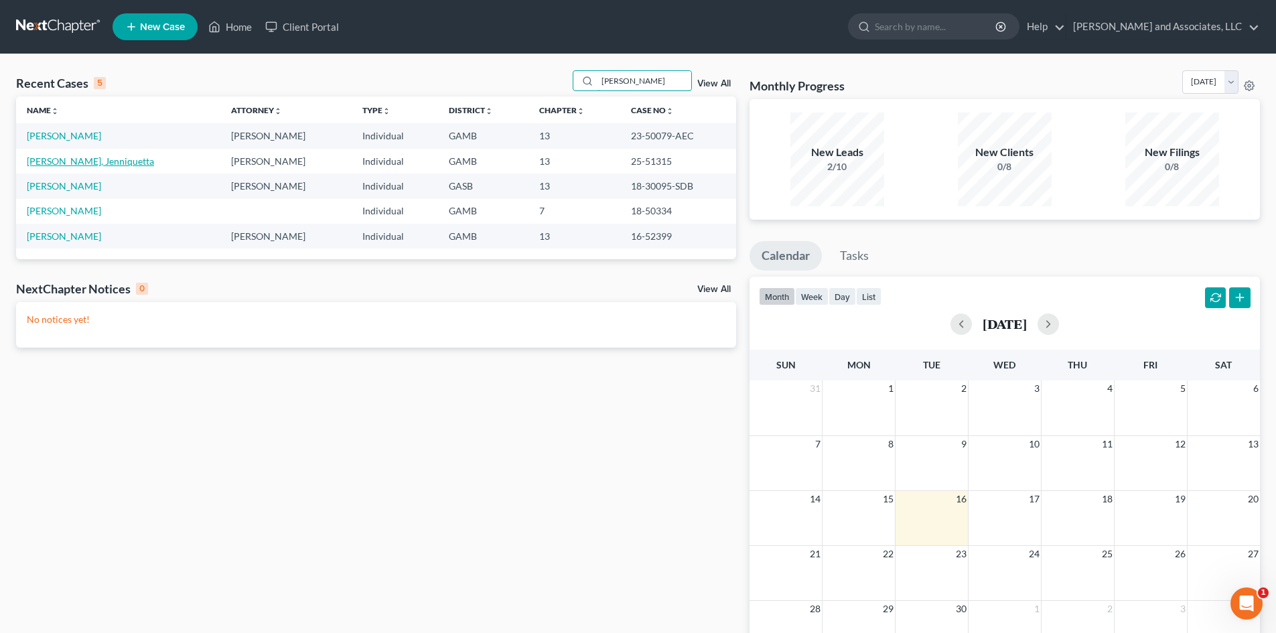
type input "[PERSON_NAME]"
click at [112, 161] on link "[PERSON_NAME], Jenniquetta" at bounding box center [90, 160] width 127 height 11
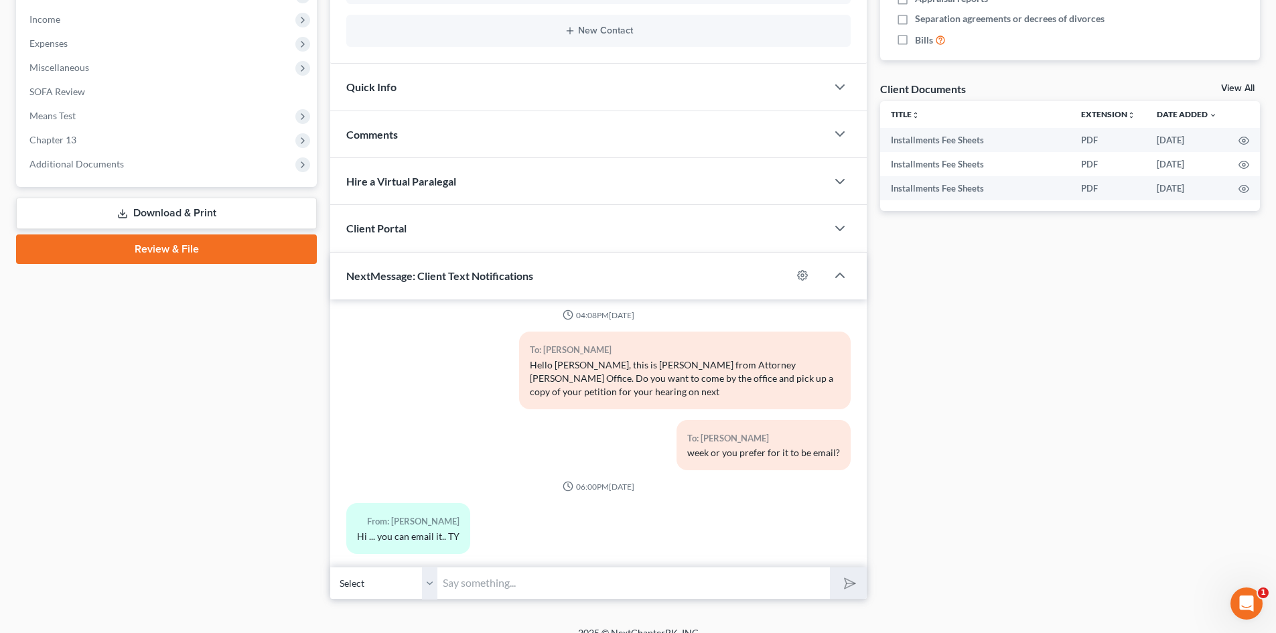
scroll to position [439, 0]
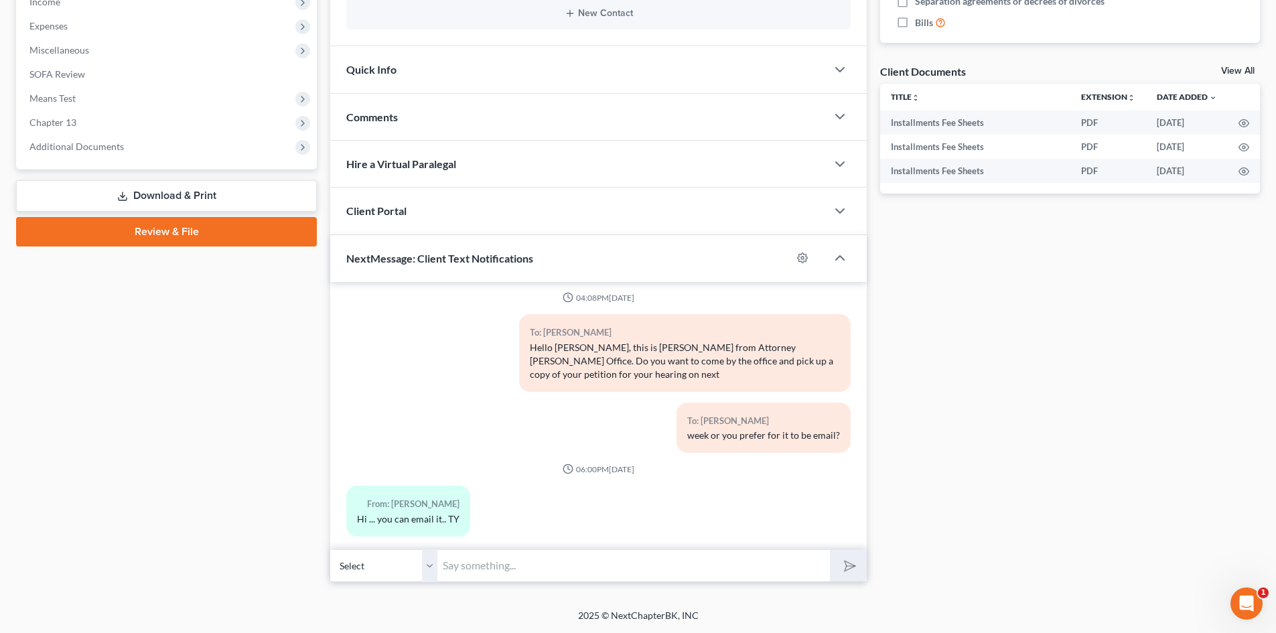
click at [433, 567] on select "Select [PHONE_NUMBER] - [PERSON_NAME]" at bounding box center [383, 565] width 107 height 33
click at [330, 549] on select "Select [PHONE_NUMBER] - [PERSON_NAME]" at bounding box center [383, 565] width 107 height 33
click at [457, 563] on input "text" at bounding box center [633, 565] width 393 height 33
click at [520, 564] on input "GM [PERSON_NAME] thi" at bounding box center [633, 565] width 393 height 33
click at [541, 572] on input "GM [PERSON_NAME] thi" at bounding box center [633, 565] width 393 height 33
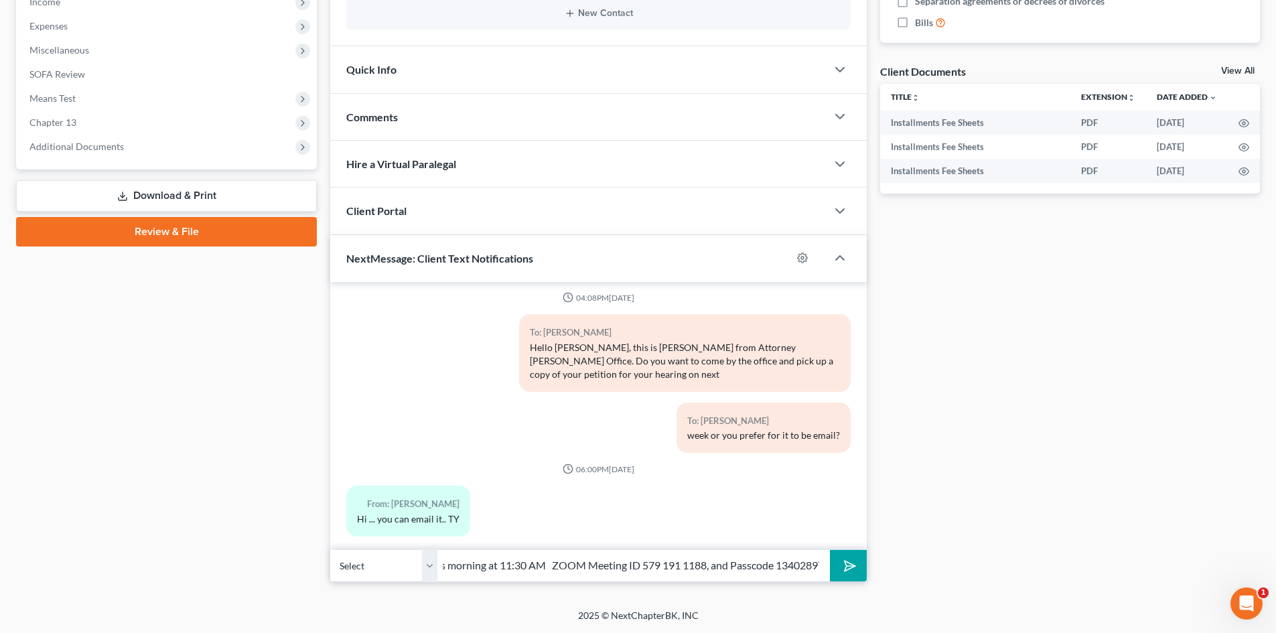
scroll to position [0, 418]
type input "GM [PERSON_NAME] this is [PERSON_NAME], just a reminder of your ZOOM Meeting th…"
click at [830, 550] on button "submit" at bounding box center [848, 565] width 37 height 31
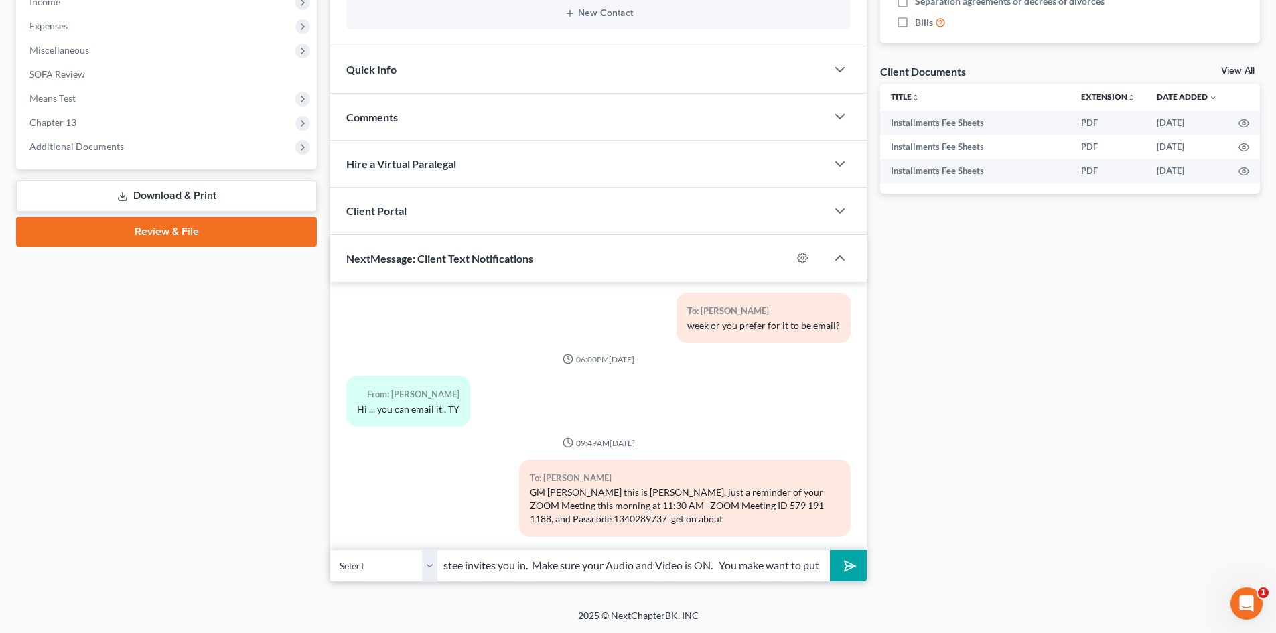
scroll to position [0, 342]
type input "10 minutes prior to the hearing and wait in the waiting room until the Trustee …"
click at [830, 550] on button "submit" at bounding box center [848, 565] width 37 height 31
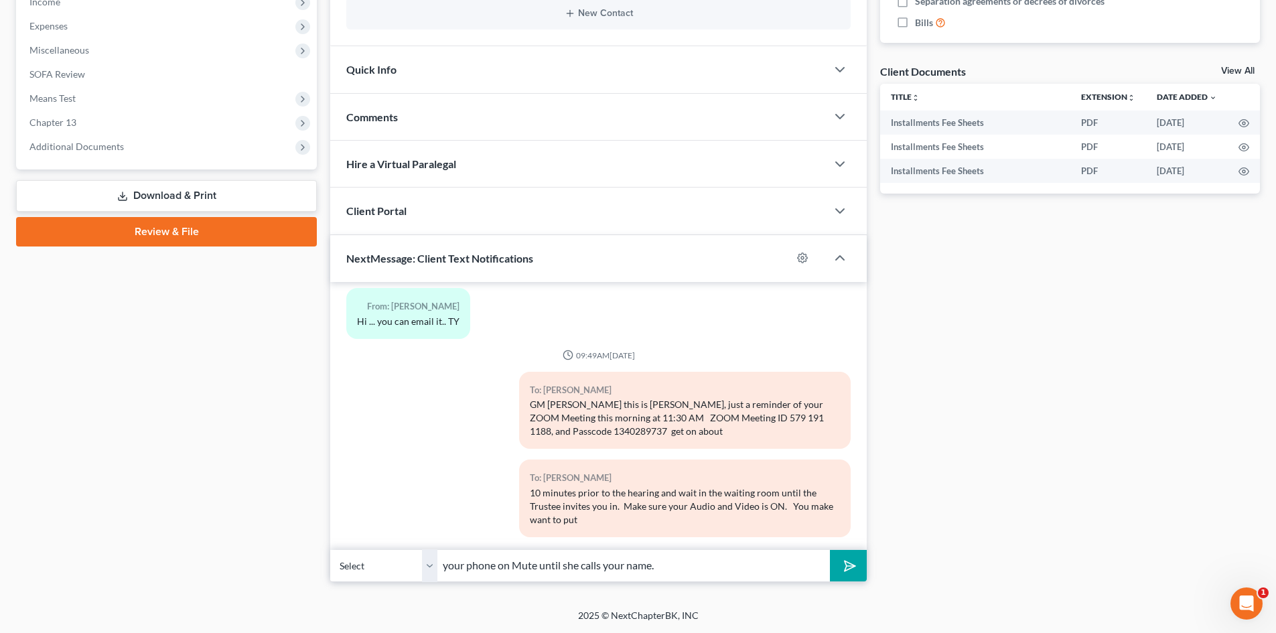
type input "your phone on Mute until she calls your name."
click at [830, 550] on button "submit" at bounding box center [848, 565] width 37 height 31
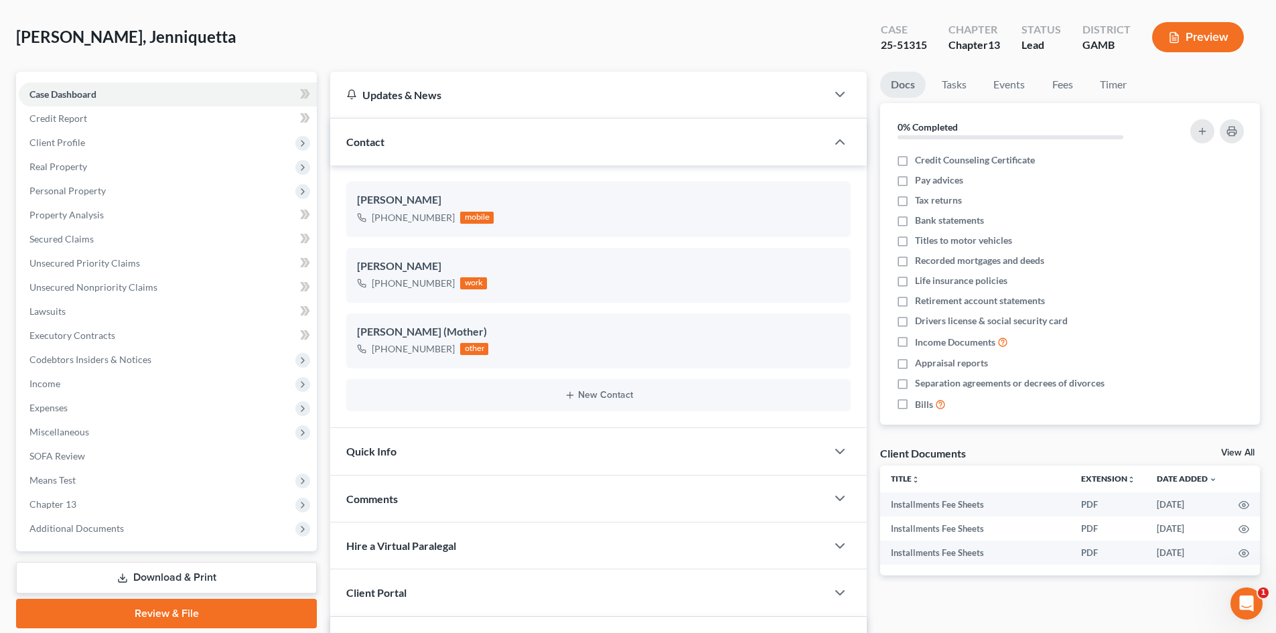
scroll to position [0, 0]
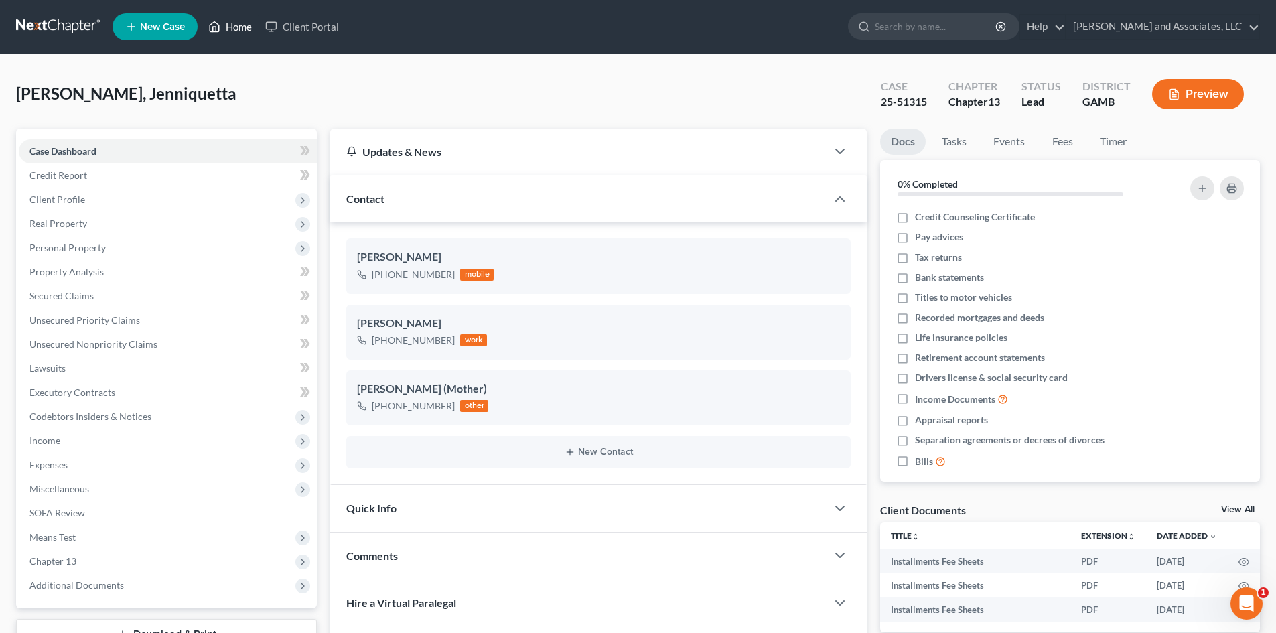
click at [244, 25] on link "Home" at bounding box center [230, 27] width 57 height 24
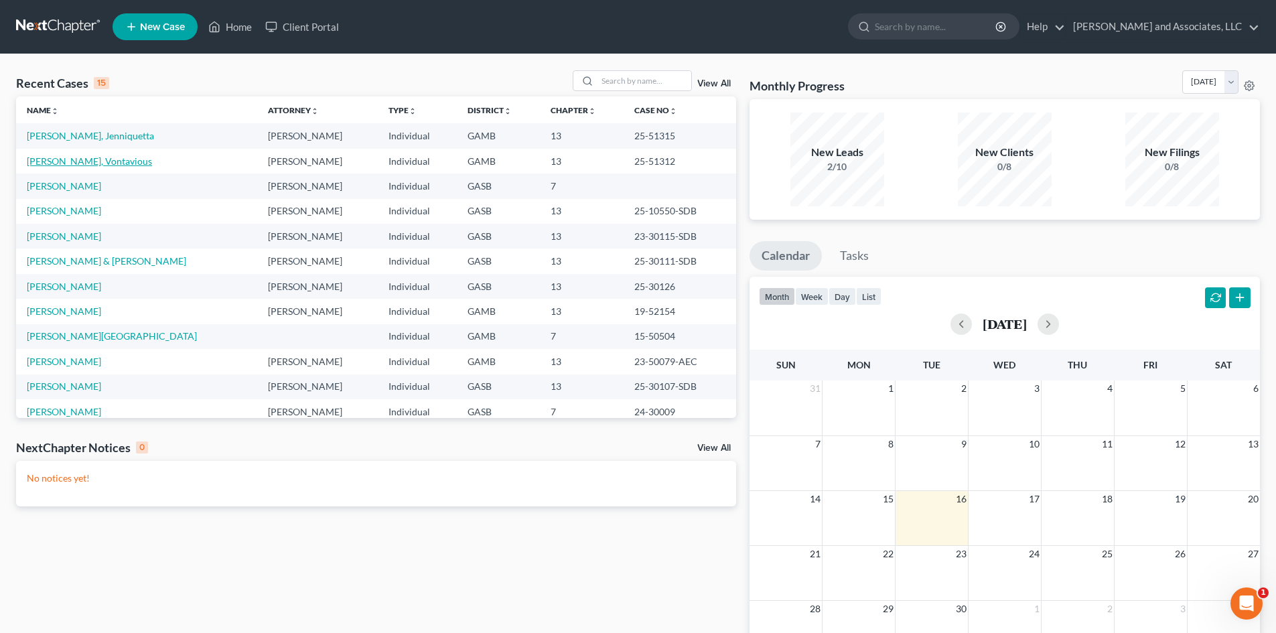
click at [100, 161] on link "[PERSON_NAME], Vontavious" at bounding box center [89, 160] width 125 height 11
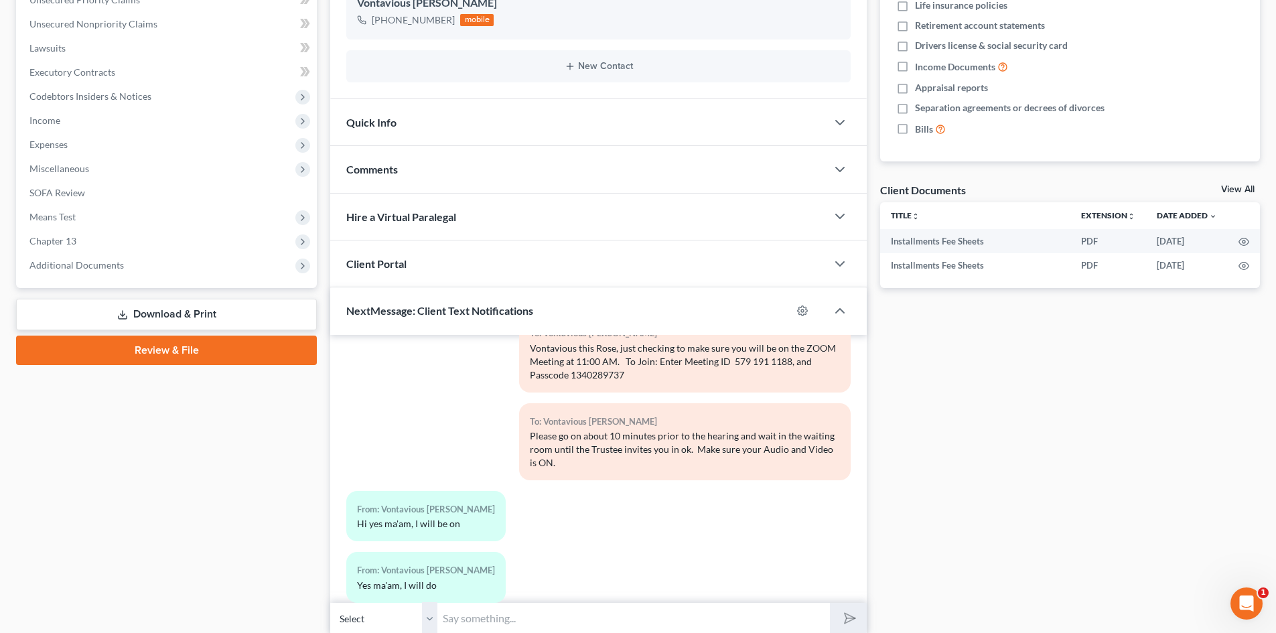
scroll to position [373, 0]
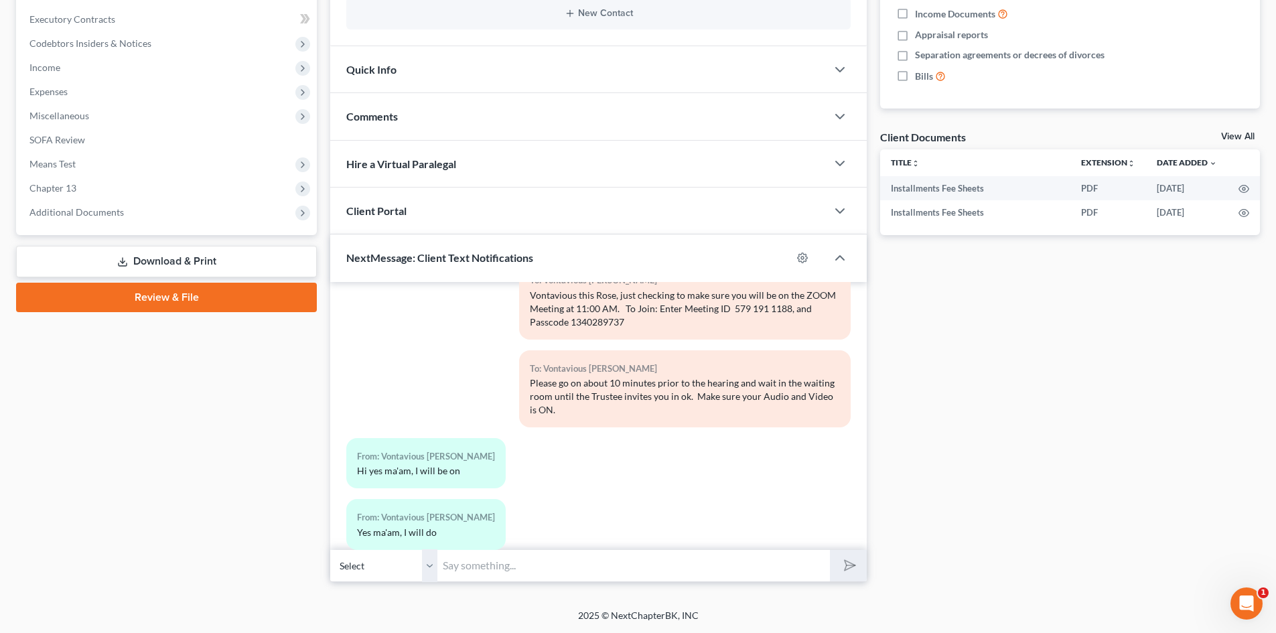
click at [462, 569] on input "text" at bounding box center [633, 565] width 393 height 33
type input "Y"
type input "Please put your phone on Mute until she calls your name."
click at [830, 550] on button "submit" at bounding box center [848, 565] width 37 height 31
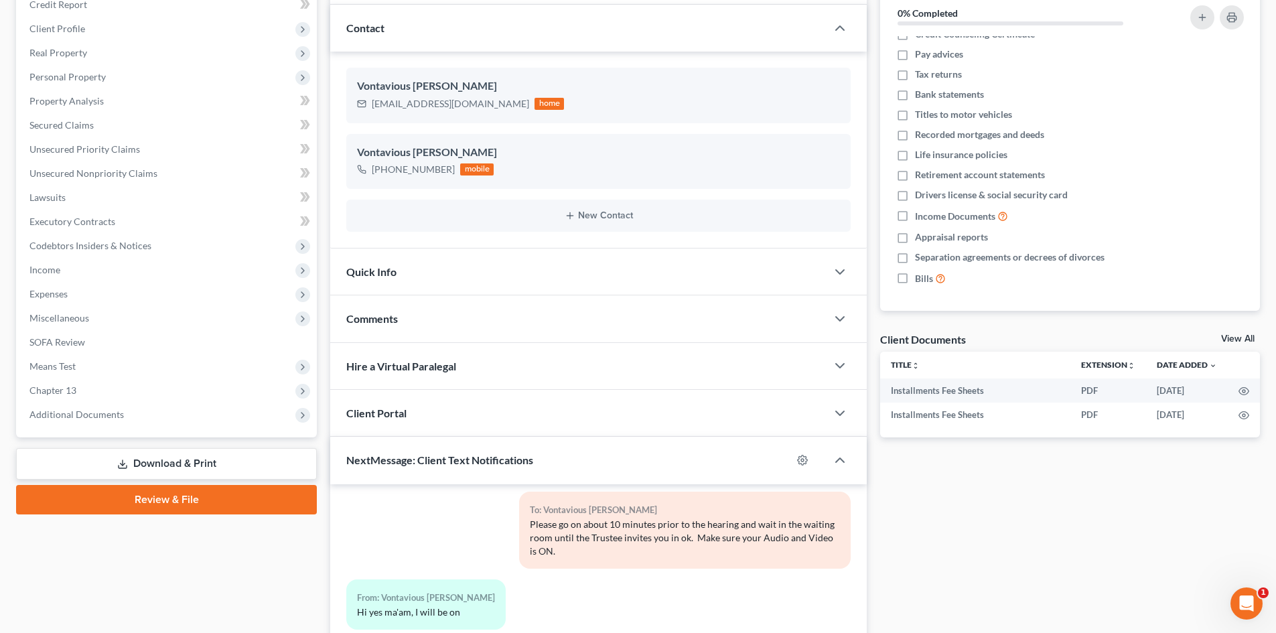
scroll to position [0, 0]
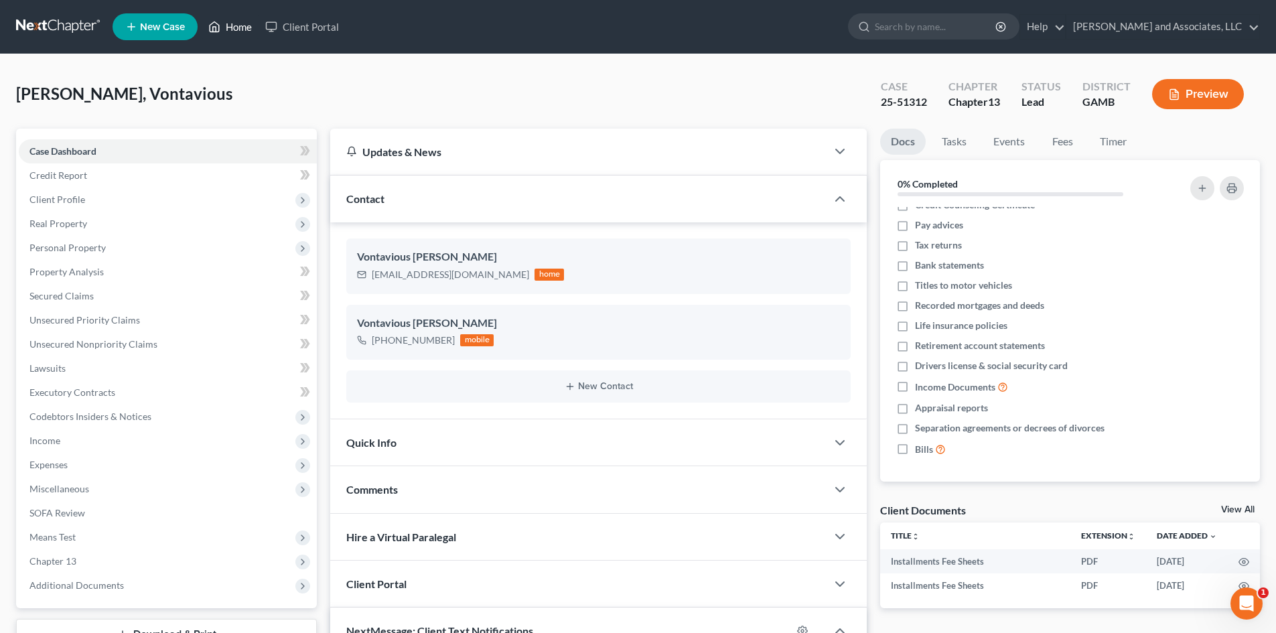
click at [246, 22] on link "Home" at bounding box center [230, 27] width 57 height 24
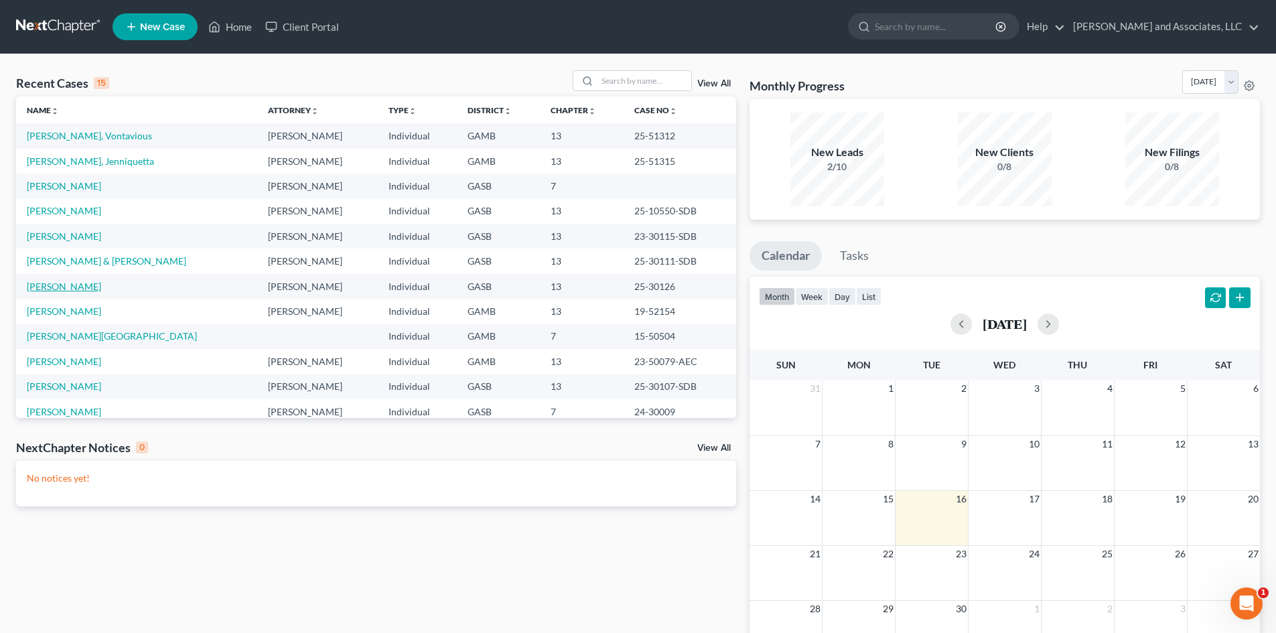
click at [84, 281] on link "[PERSON_NAME]" at bounding box center [64, 286] width 74 height 11
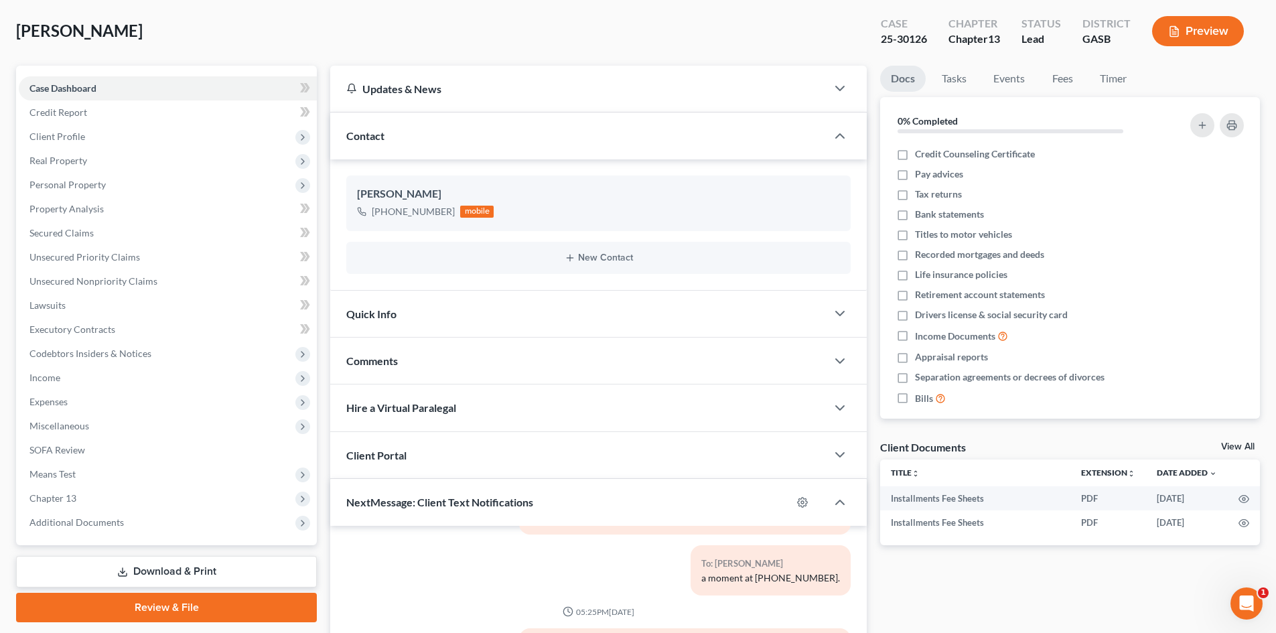
scroll to position [60, 0]
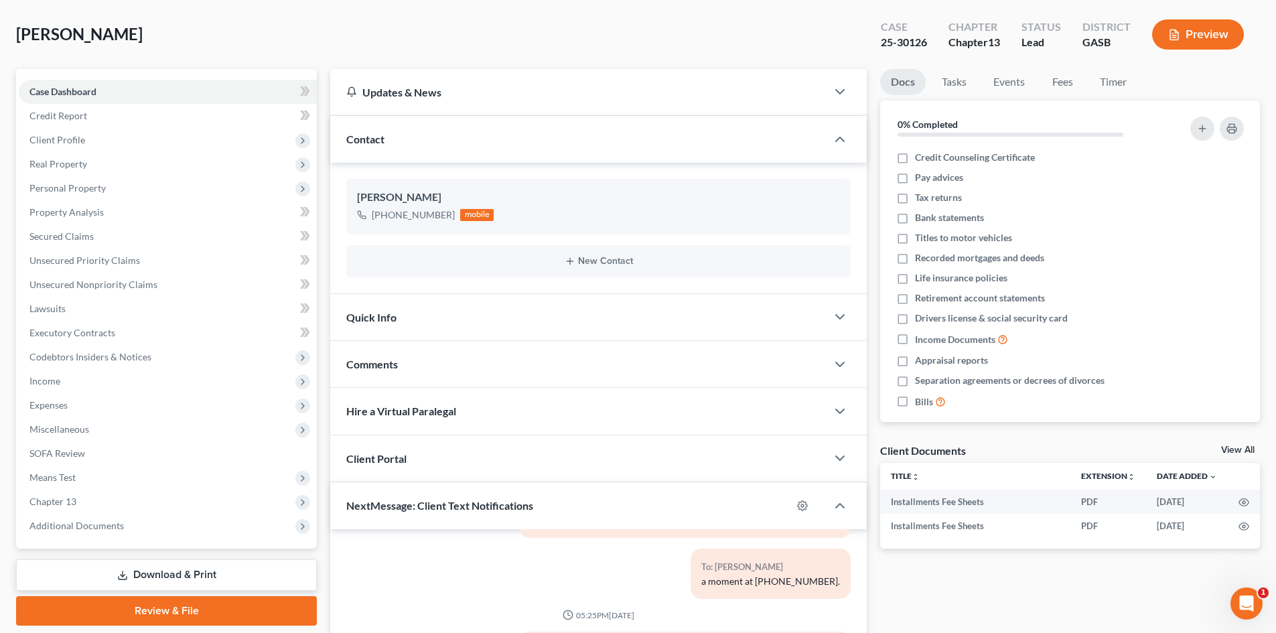
click at [212, 575] on link "Download & Print" at bounding box center [166, 574] width 301 height 31
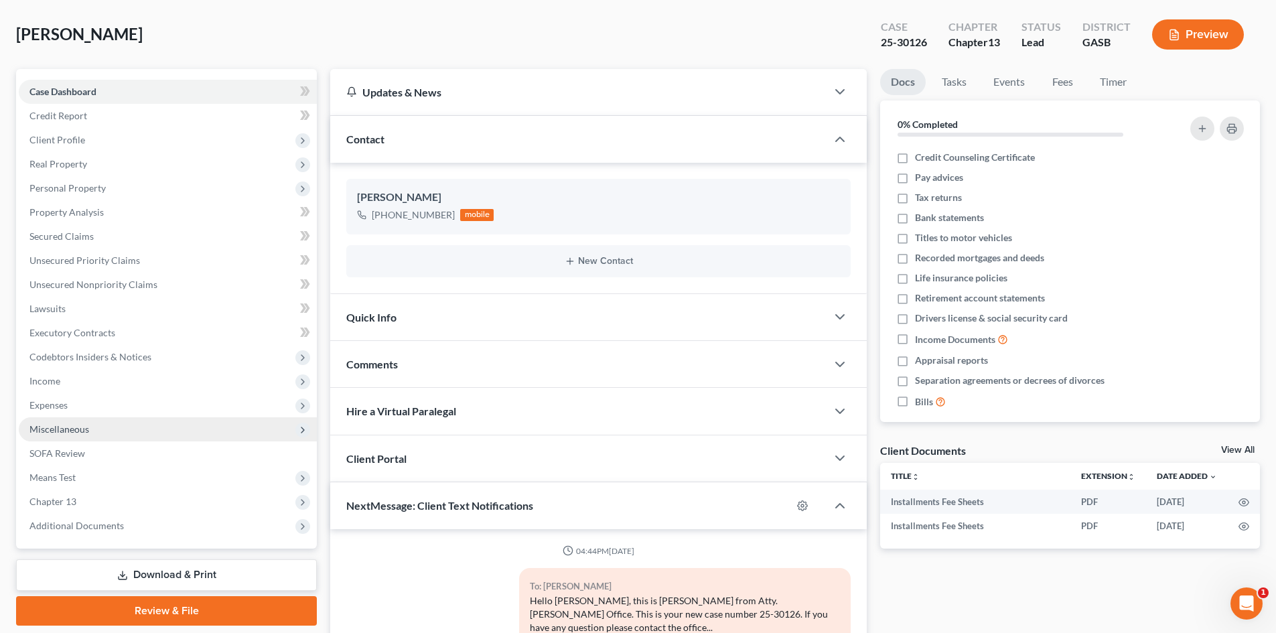
scroll to position [622, 0]
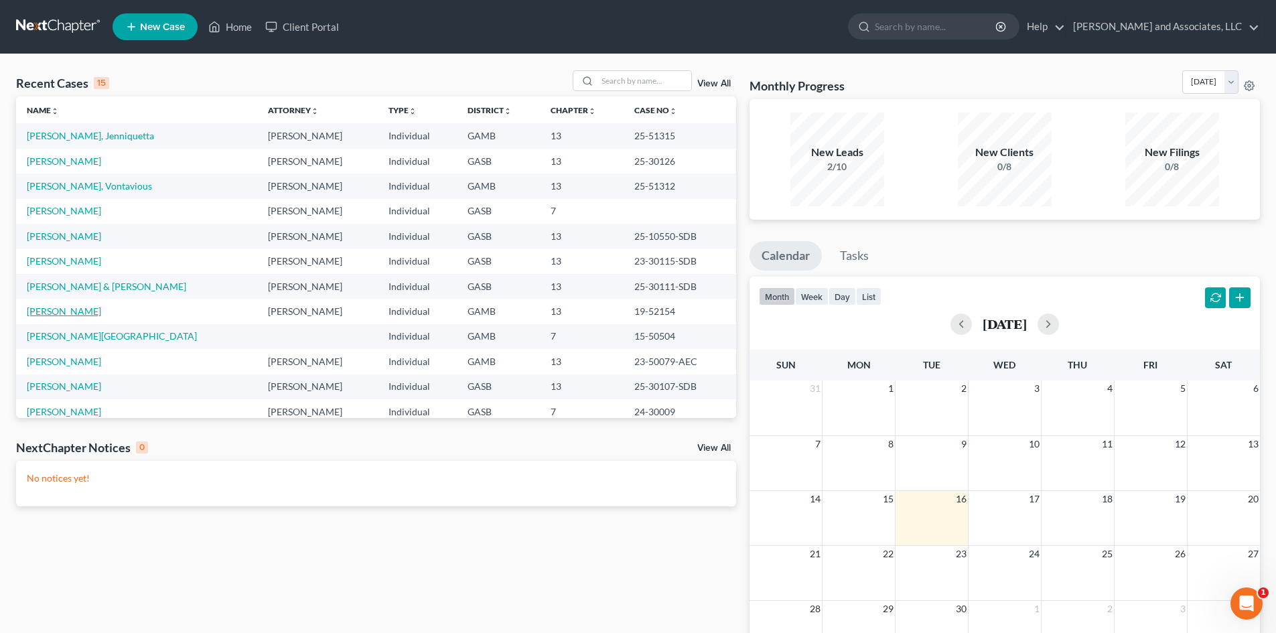
click at [70, 309] on link "[PERSON_NAME]" at bounding box center [64, 310] width 74 height 11
select select "1"
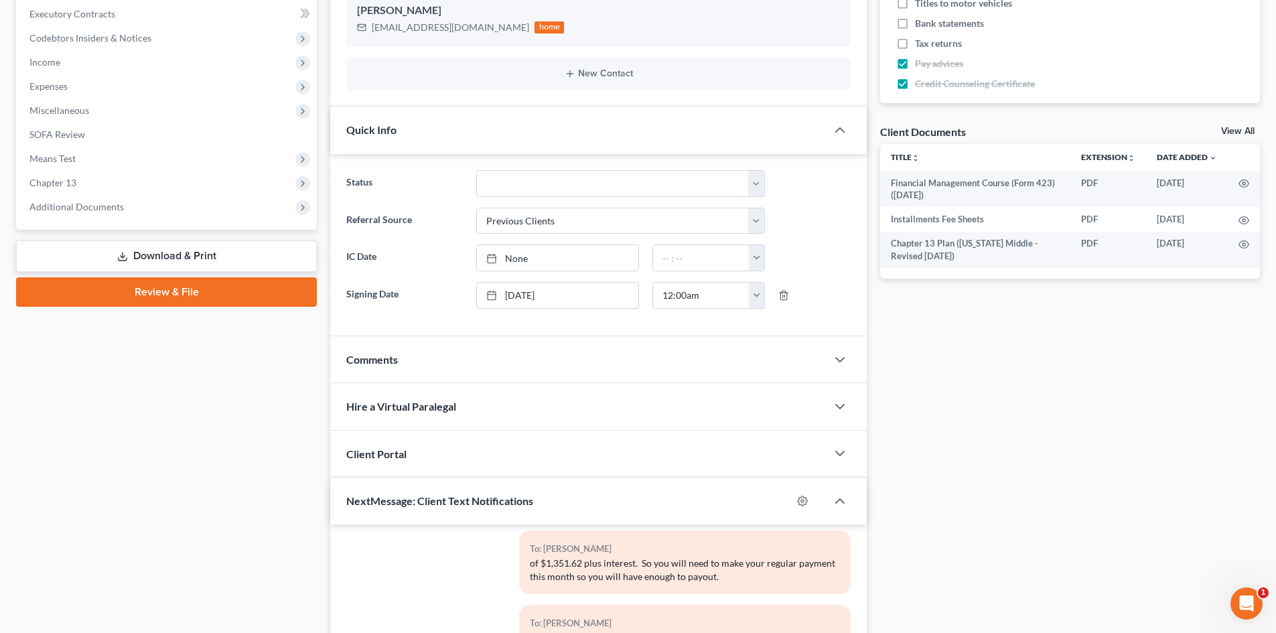
scroll to position [377, 0]
click at [206, 257] on link "Download & Print" at bounding box center [166, 257] width 301 height 31
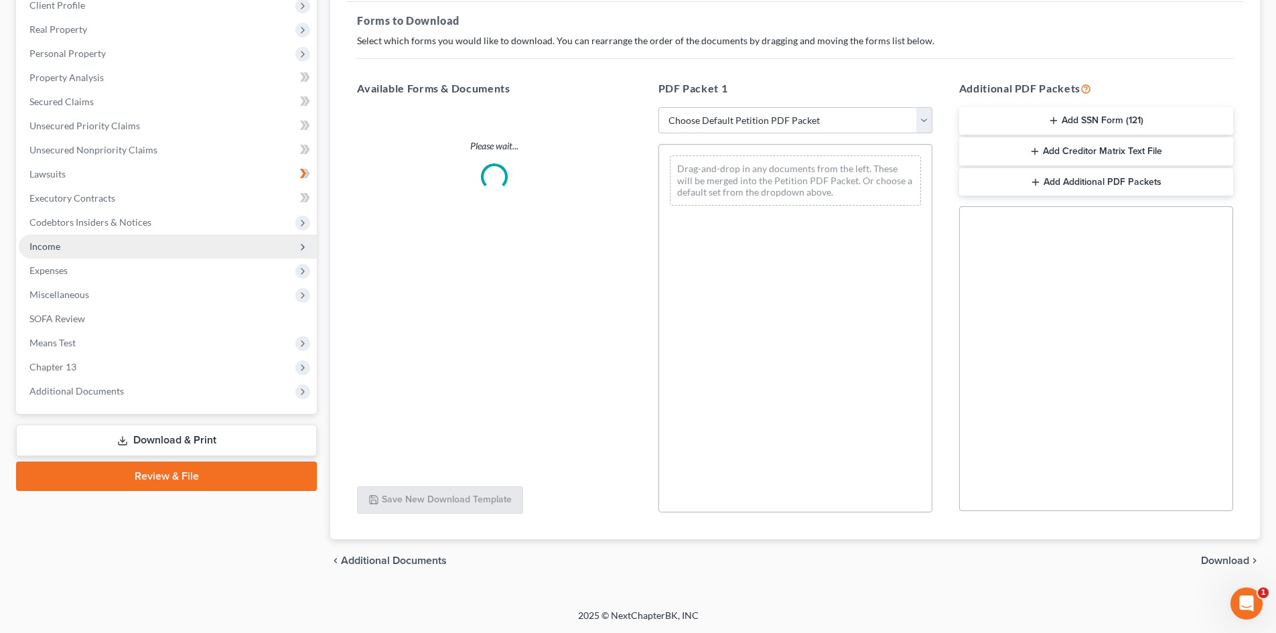
click at [210, 253] on span "Income" at bounding box center [168, 246] width 298 height 24
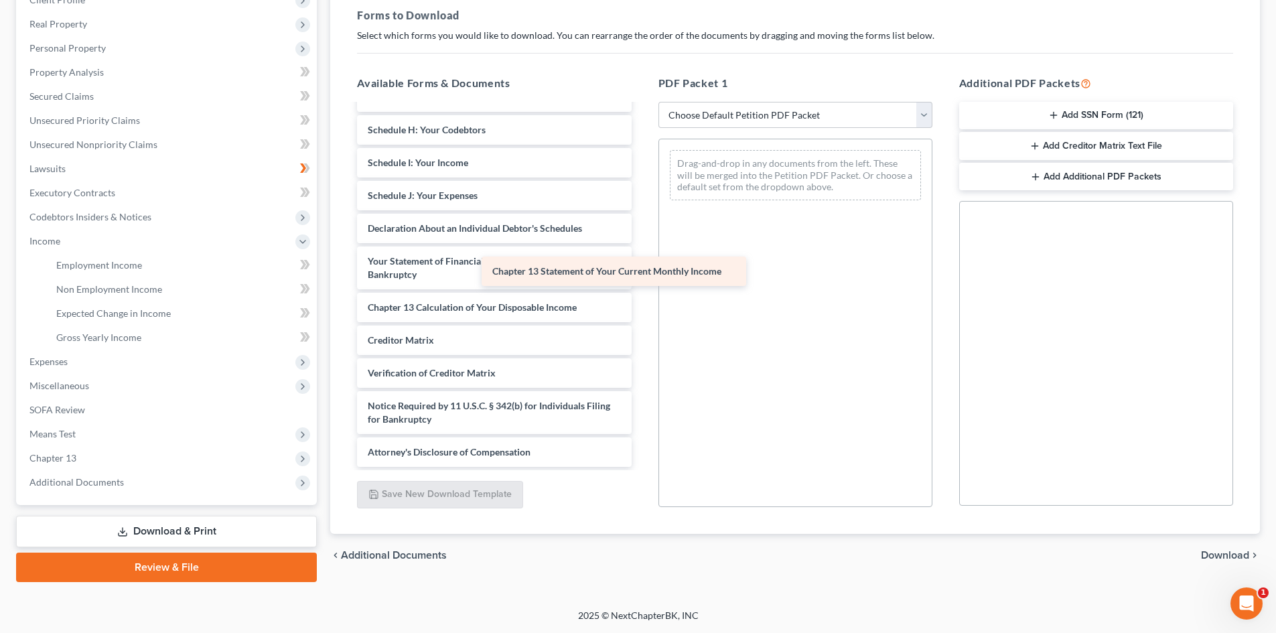
scroll to position [345, 0]
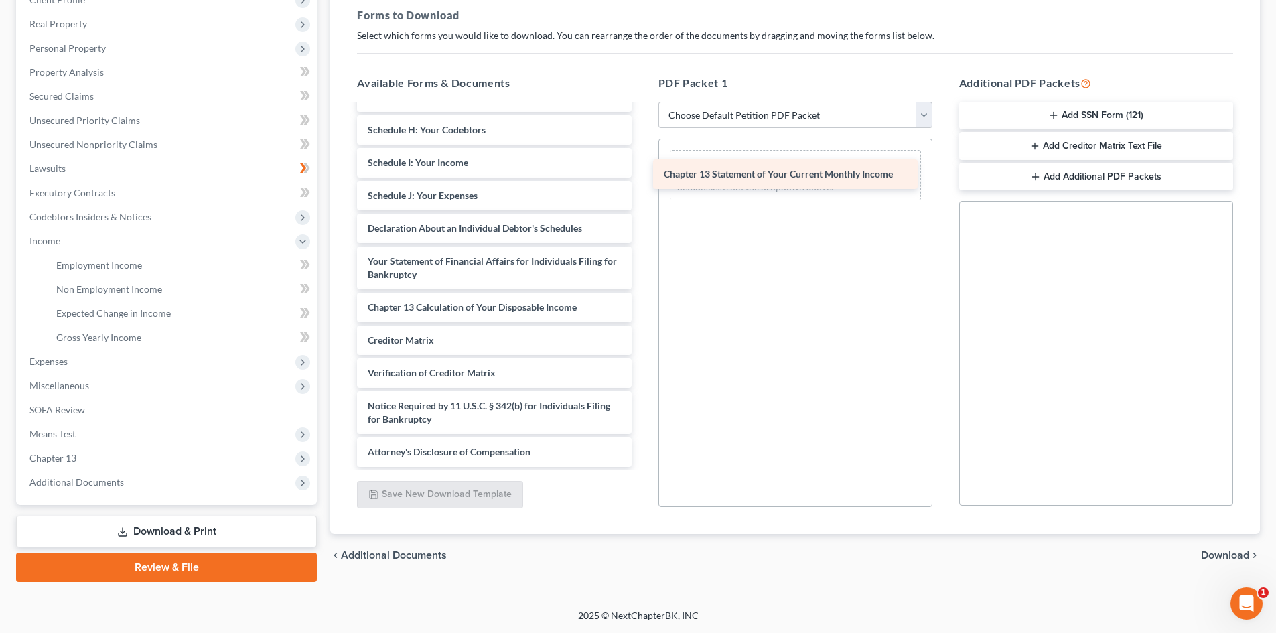
drag, startPoint x: 547, startPoint y: 291, endPoint x: 843, endPoint y: 173, distance: 318.7
click at [642, 173] on div "Chapter 13 Statement of Your Current Monthly Income Financial Management Course…" at bounding box center [493, 120] width 295 height 693
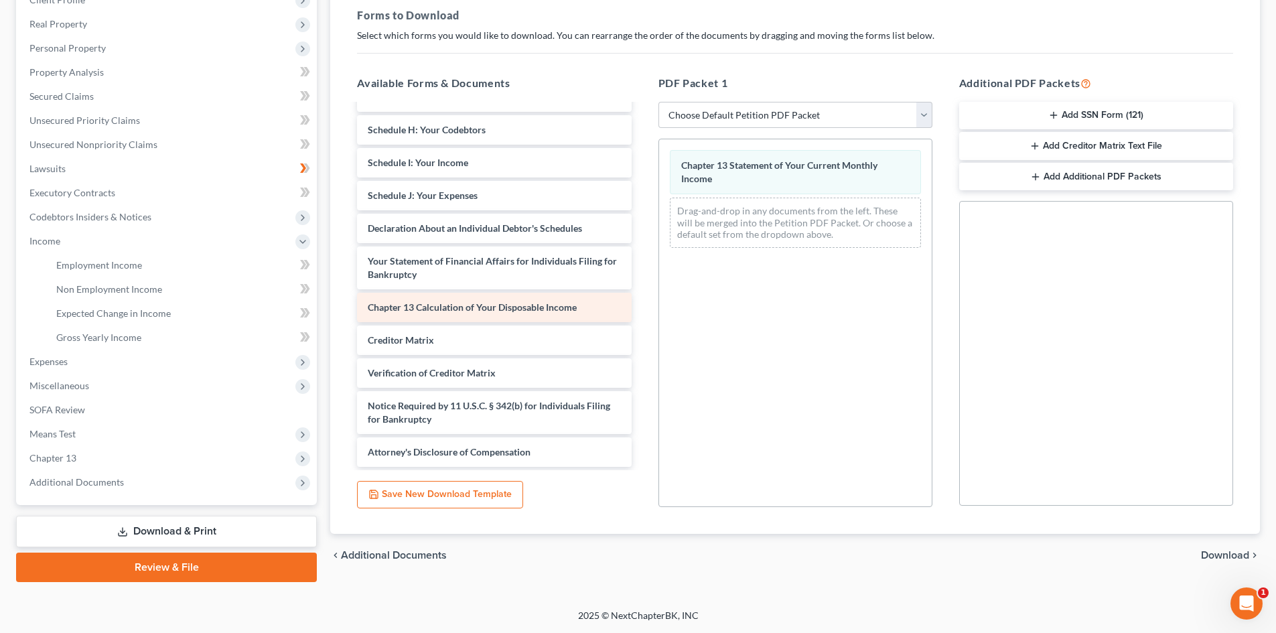
scroll to position [312, 0]
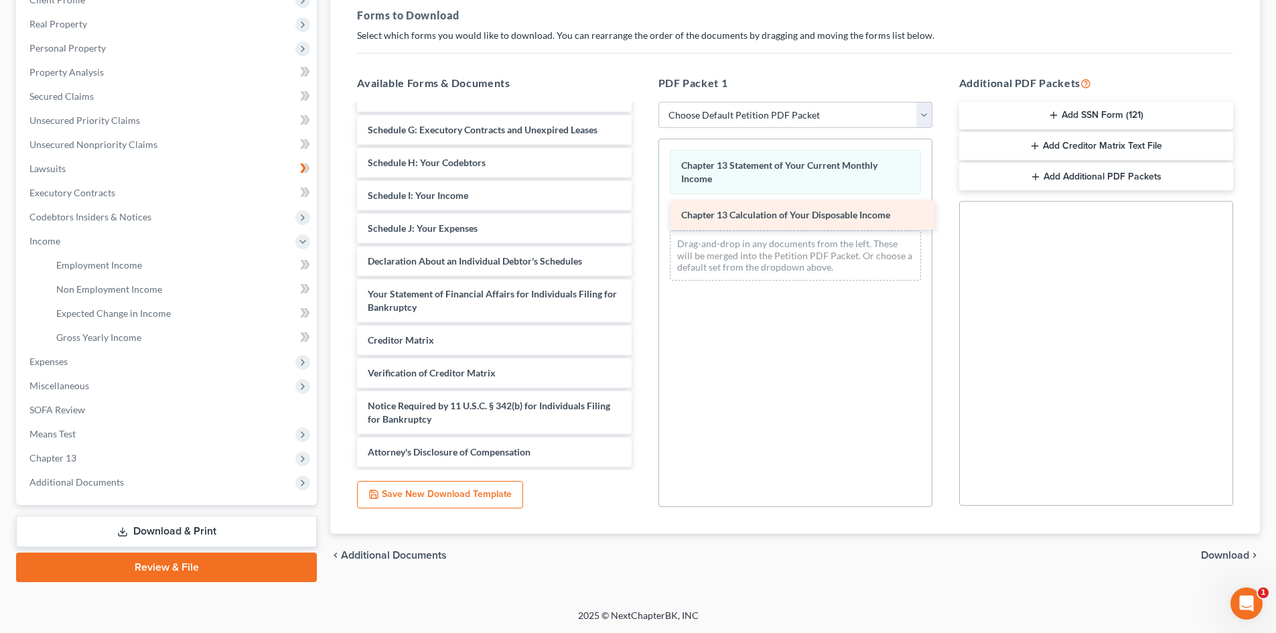
drag, startPoint x: 547, startPoint y: 306, endPoint x: 860, endPoint y: 214, distance: 326.8
click at [642, 214] on div "Chapter 13 Calculation of Your Disposable Income Financial Management Course (F…" at bounding box center [493, 136] width 295 height 660
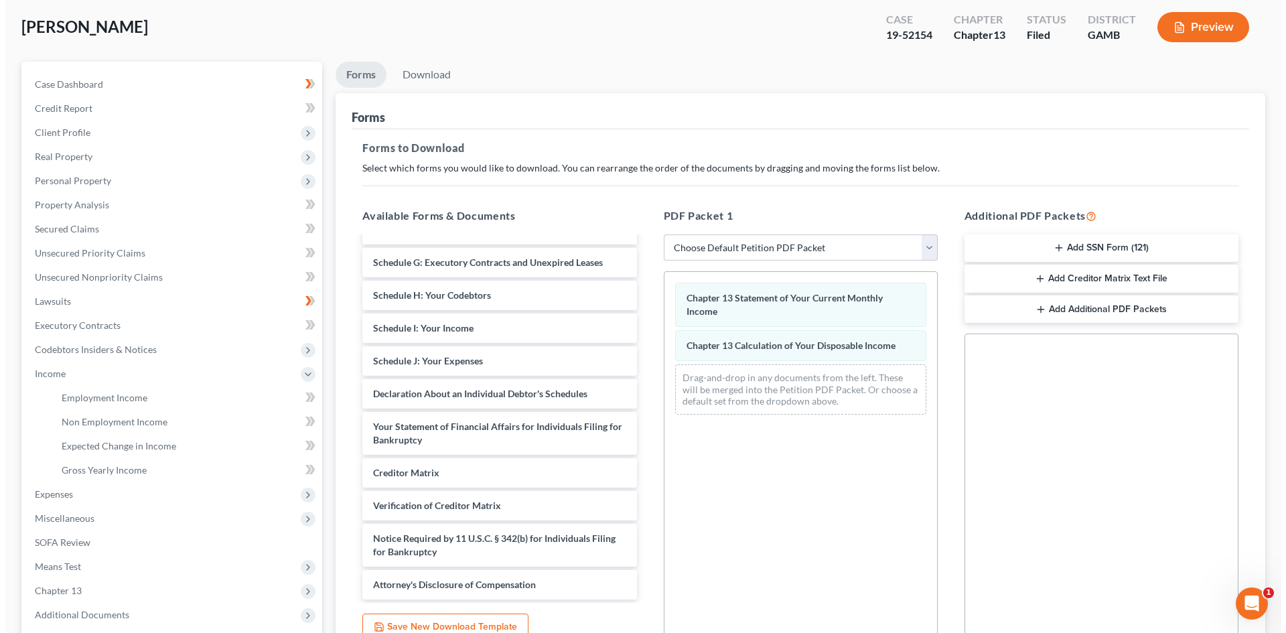
scroll to position [47, 0]
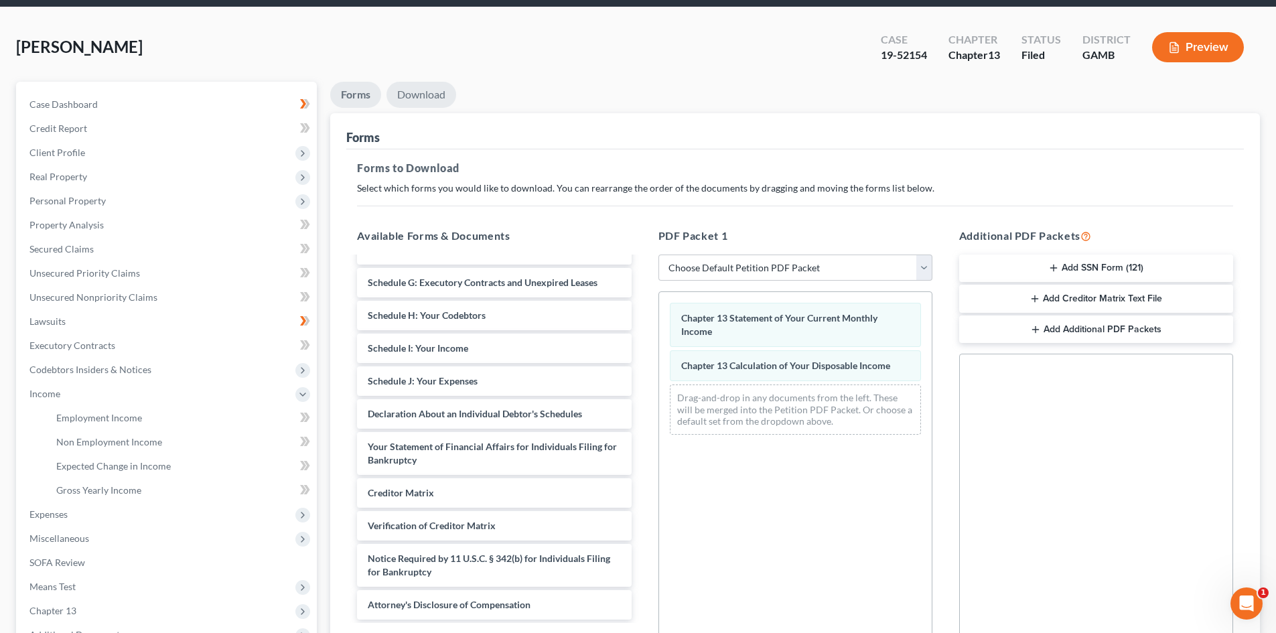
click at [432, 94] on link "Download" at bounding box center [421, 95] width 70 height 26
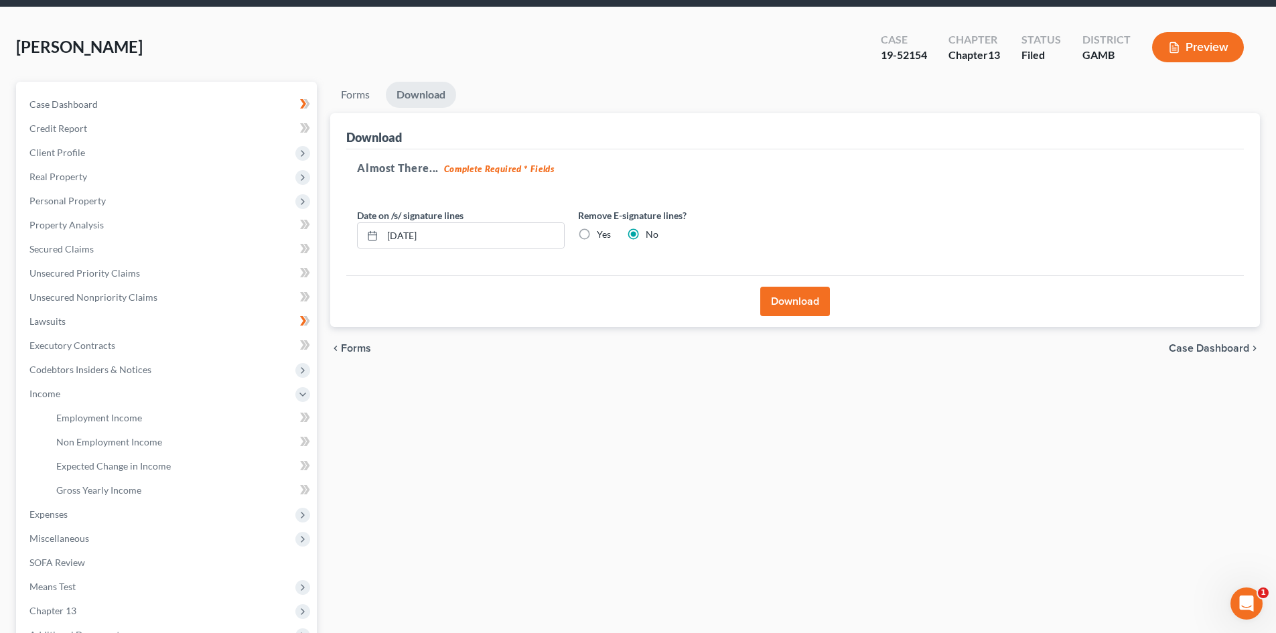
click at [808, 303] on button "Download" at bounding box center [795, 301] width 70 height 29
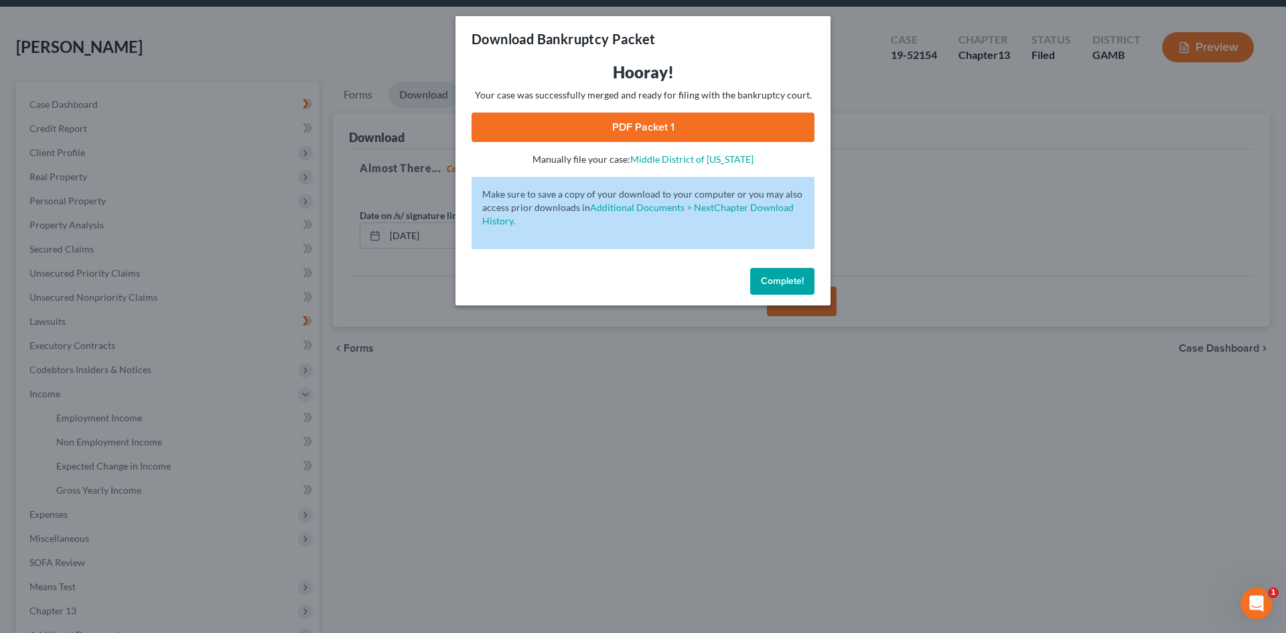
click at [657, 131] on link "PDF Packet 1" at bounding box center [643, 127] width 343 height 29
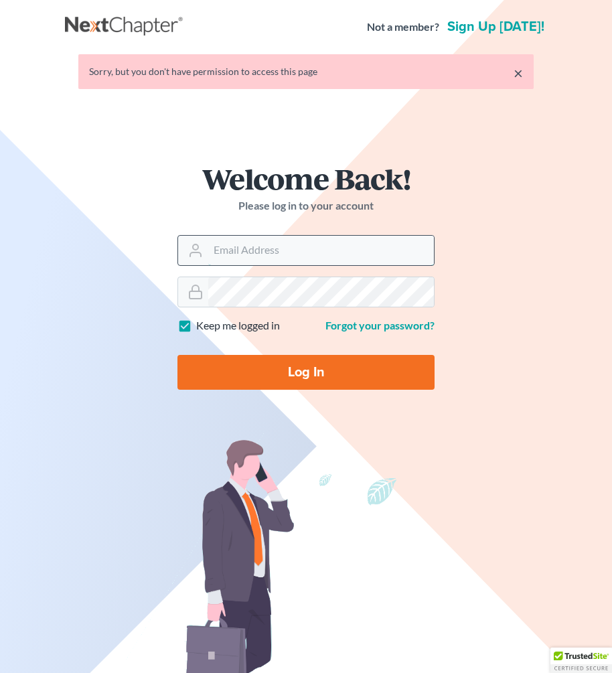
click at [242, 252] on input "Email Address" at bounding box center [321, 250] width 226 height 29
type input "[EMAIL_ADDRESS][DOMAIN_NAME]"
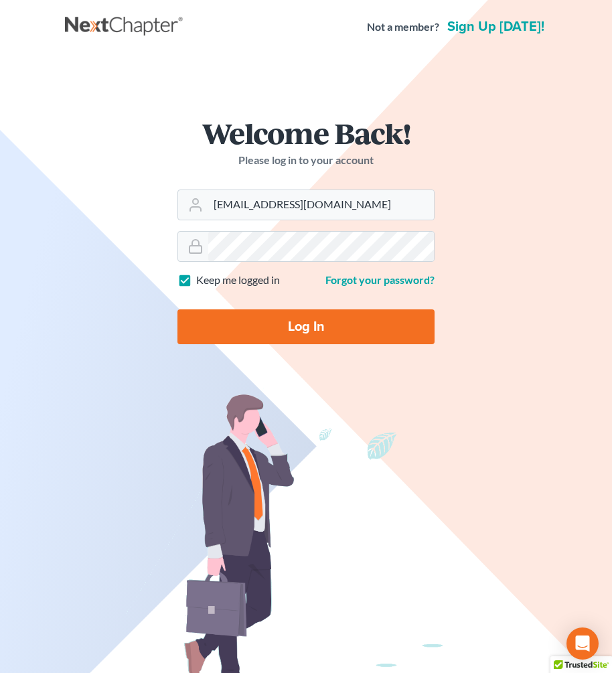
click at [312, 323] on input "Log In" at bounding box center [306, 326] width 257 height 35
type input "Thinking..."
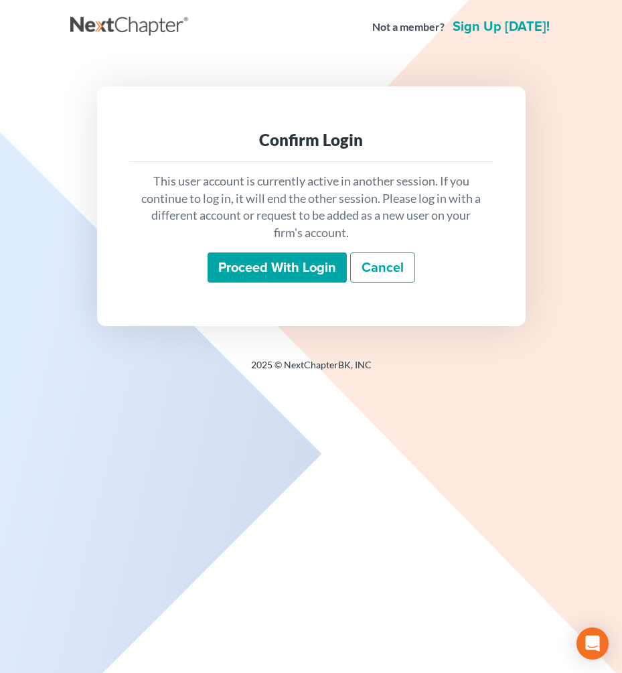
click at [299, 269] on input "Proceed with login" at bounding box center [277, 268] width 139 height 31
